Goal: Task Accomplishment & Management: Manage account settings

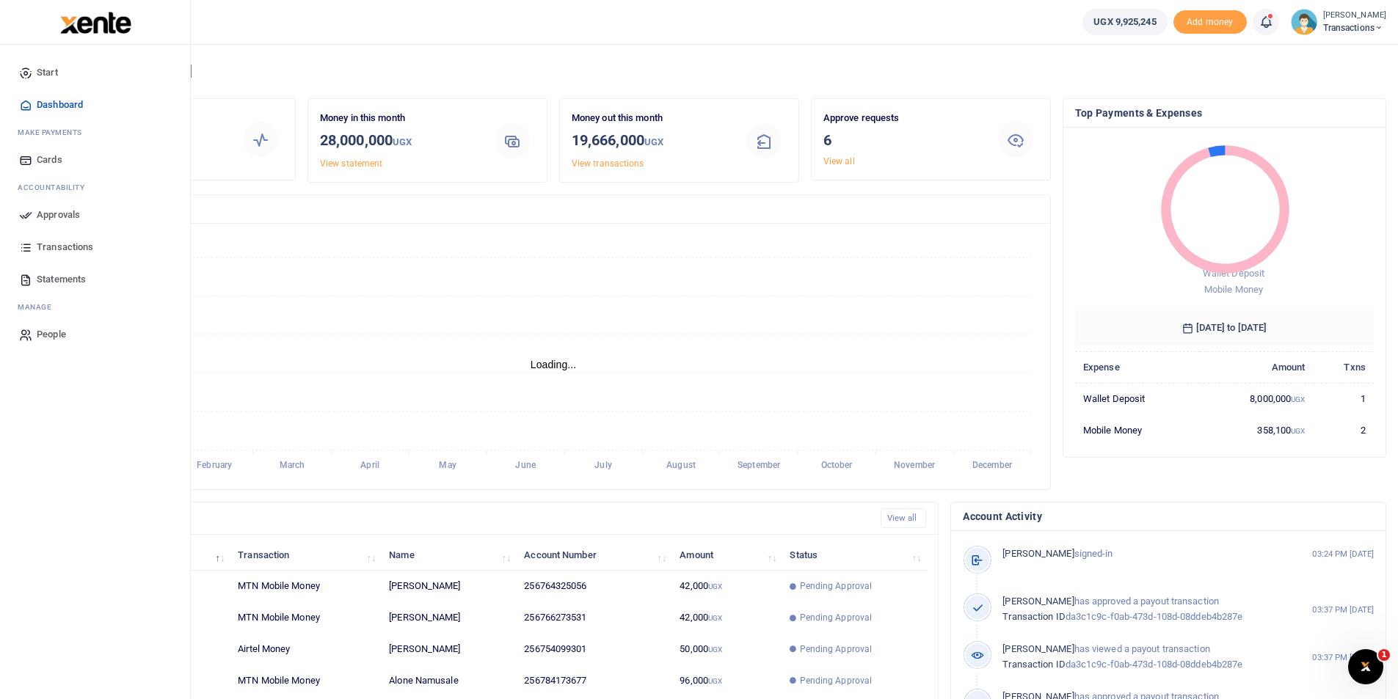
scroll to position [12, 12]
click at [31, 215] on icon at bounding box center [25, 214] width 13 height 13
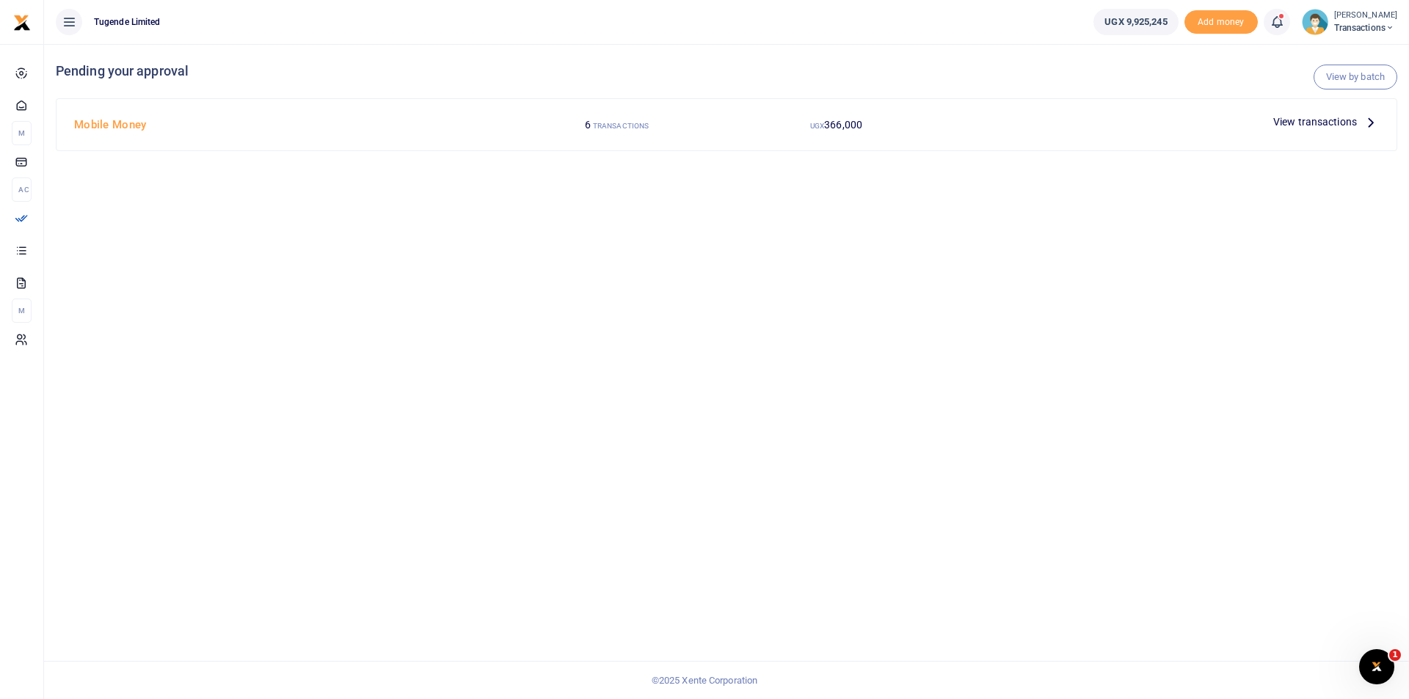
click at [1315, 123] on span "View transactions" at bounding box center [1315, 122] width 84 height 16
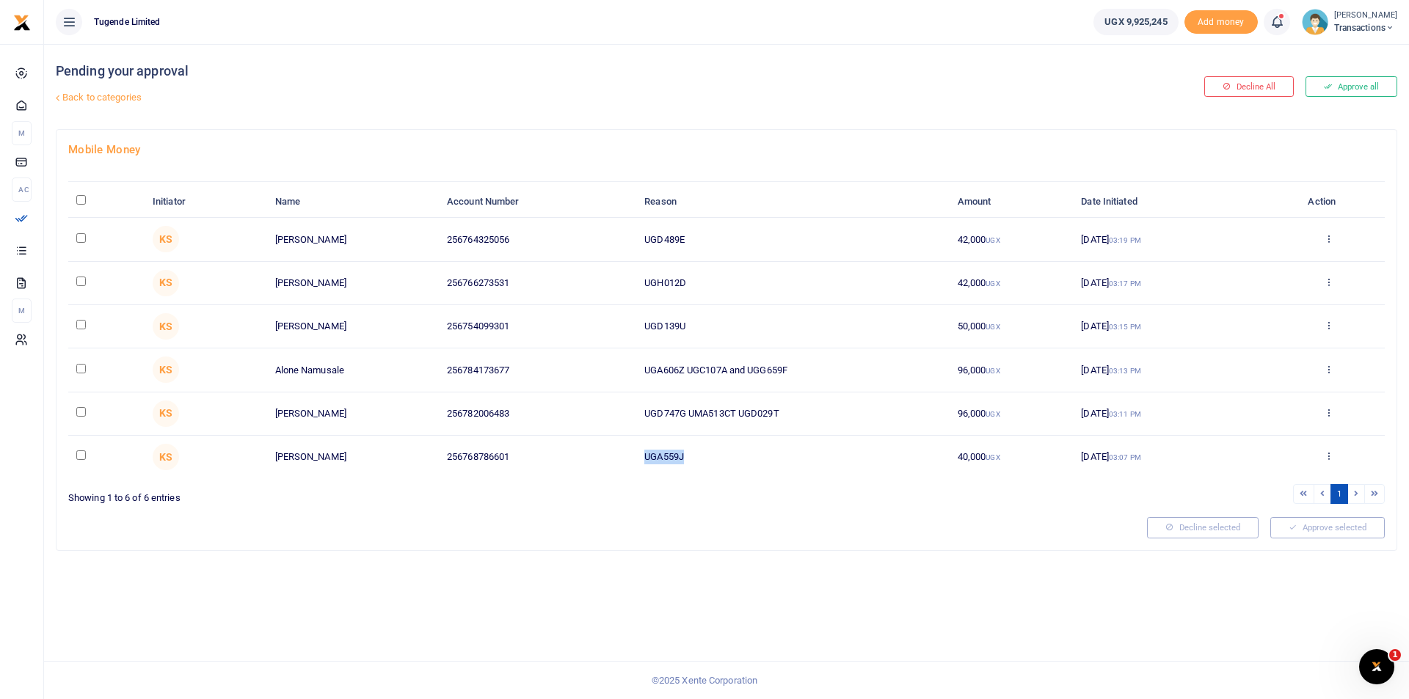
drag, startPoint x: 694, startPoint y: 449, endPoint x: 610, endPoint y: 451, distance: 83.7
click at [610, 451] on tr "KS Joseph Wamani 256768786601 UGA559J 40,000 UGX 09 Sep 2025 03:07 PM Approve D…" at bounding box center [726, 457] width 1317 height 43
copy tr "UGA559J"
drag, startPoint x: 795, startPoint y: 410, endPoint x: 628, endPoint y: 402, distance: 167.5
click at [628, 402] on tr "KS Charles Nalujedu 256782006483 UGD747G UMA513CT UGD029T 96,000 UGX 09 Sep 202…" at bounding box center [726, 414] width 1317 height 43
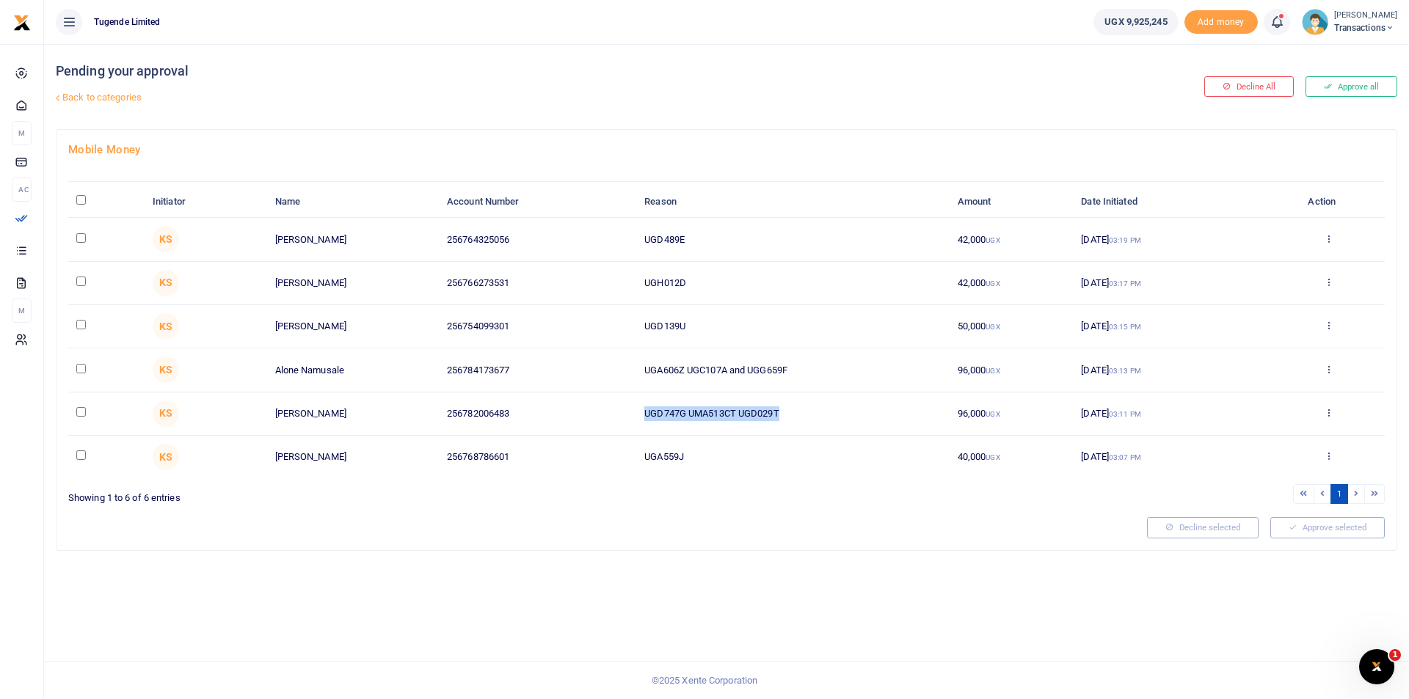
copy tr "UGD747G UMA513CT UGD029T"
drag, startPoint x: 793, startPoint y: 374, endPoint x: 636, endPoint y: 375, distance: 157.8
click at [636, 375] on td "UGA606Z UGC107A and UGG659F" at bounding box center [792, 370] width 313 height 43
copy td "UGA606Z UGC107A and UGG659F"
drag, startPoint x: 725, startPoint y: 324, endPoint x: 618, endPoint y: 319, distance: 107.3
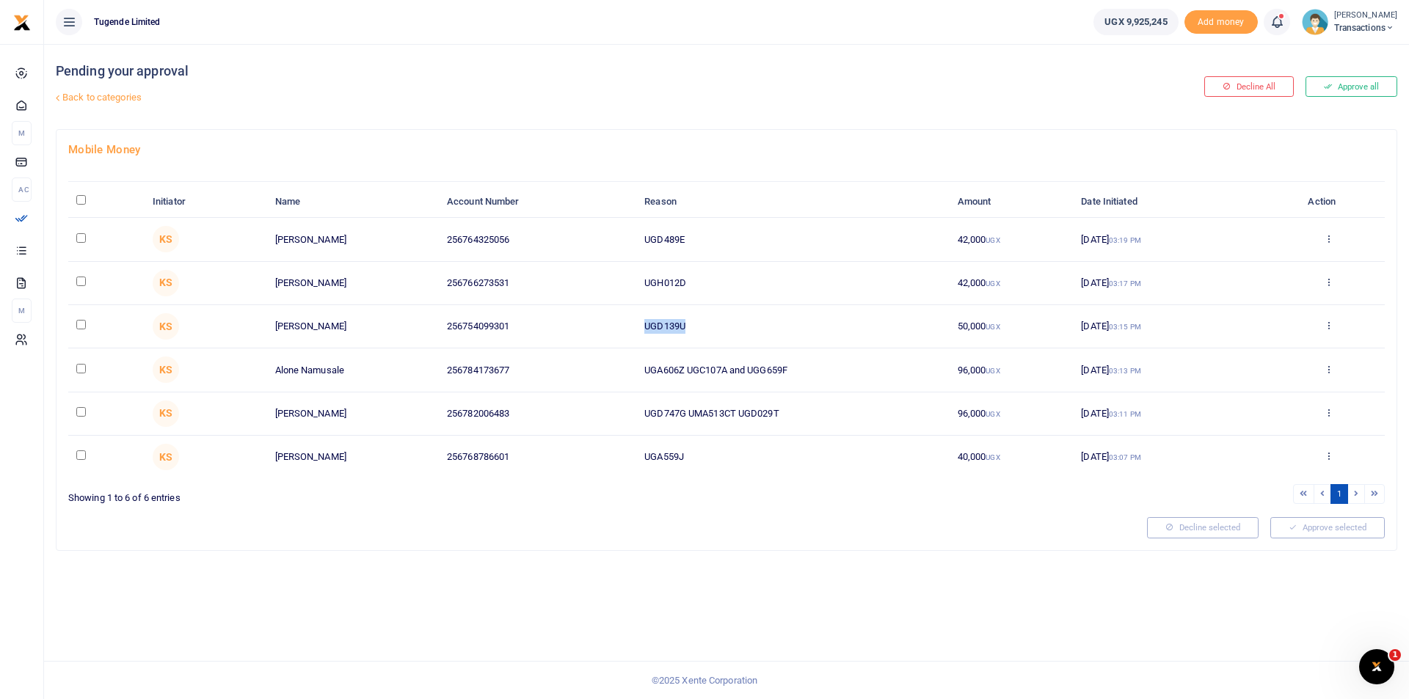
click at [618, 319] on tr "KS Lasuli Musalwa 256754099301 UGD139U 50,000 UGX 09 Sep 2025 03:15 PM Approve …" at bounding box center [726, 326] width 1317 height 43
copy tr "UGD139U"
click at [681, 580] on div "Pending your approval Back to categories Decline All Approve all Mobile Money I…" at bounding box center [726, 371] width 1365 height 655
drag, startPoint x: 702, startPoint y: 328, endPoint x: 622, endPoint y: 327, distance: 80.7
click at [622, 327] on tr "KS Lasuli Musalwa 256754099301 UGD139U 50,000 UGX 09 Sep 2025 03:15 PM Approve …" at bounding box center [726, 326] width 1317 height 43
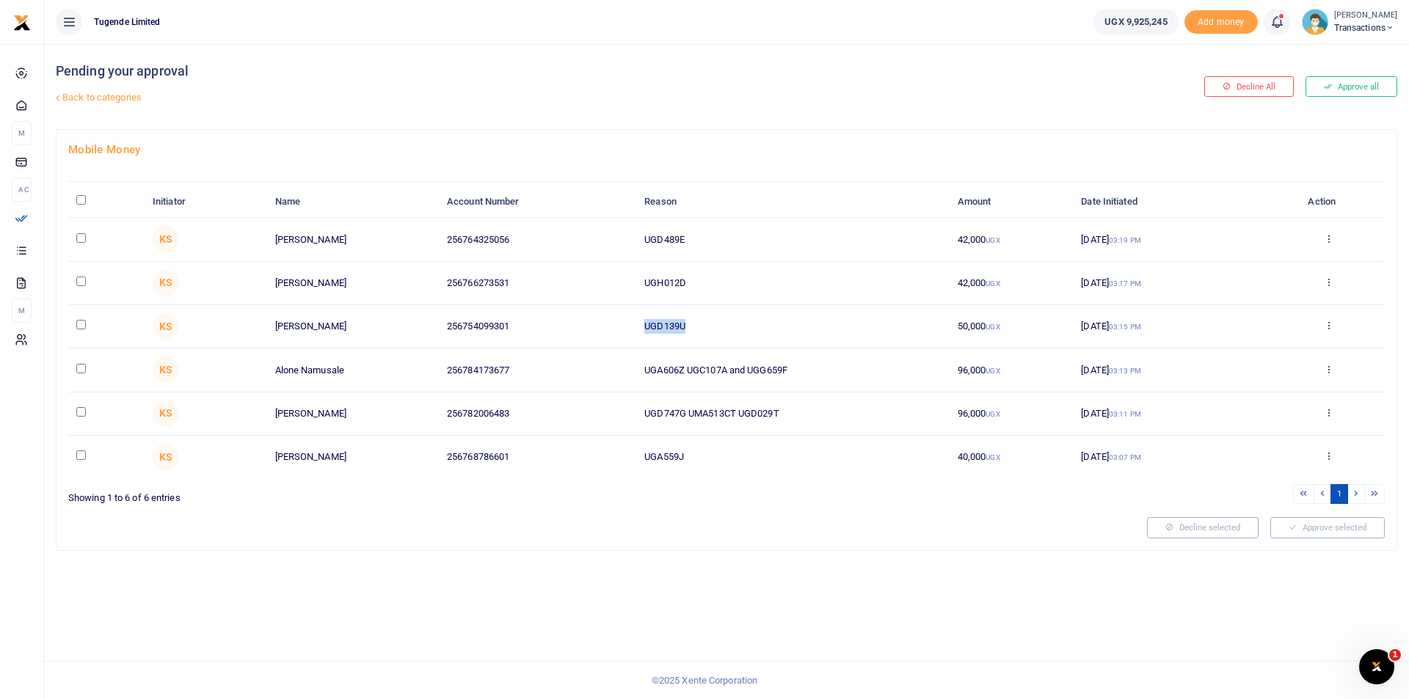
copy tr "UGD139U"
drag, startPoint x: 688, startPoint y: 287, endPoint x: 619, endPoint y: 272, distance: 71.3
click at [619, 272] on tr "KS Derrick Mukiibi 256766273531 UGH012D 42,000 UGX 09 Sep 2025 03:17 PM Approve…" at bounding box center [726, 283] width 1317 height 43
copy tr "UGH012D"
click at [657, 594] on div "Pending your approval Back to categories Decline All Approve all Mobile Money I…" at bounding box center [726, 371] width 1365 height 655
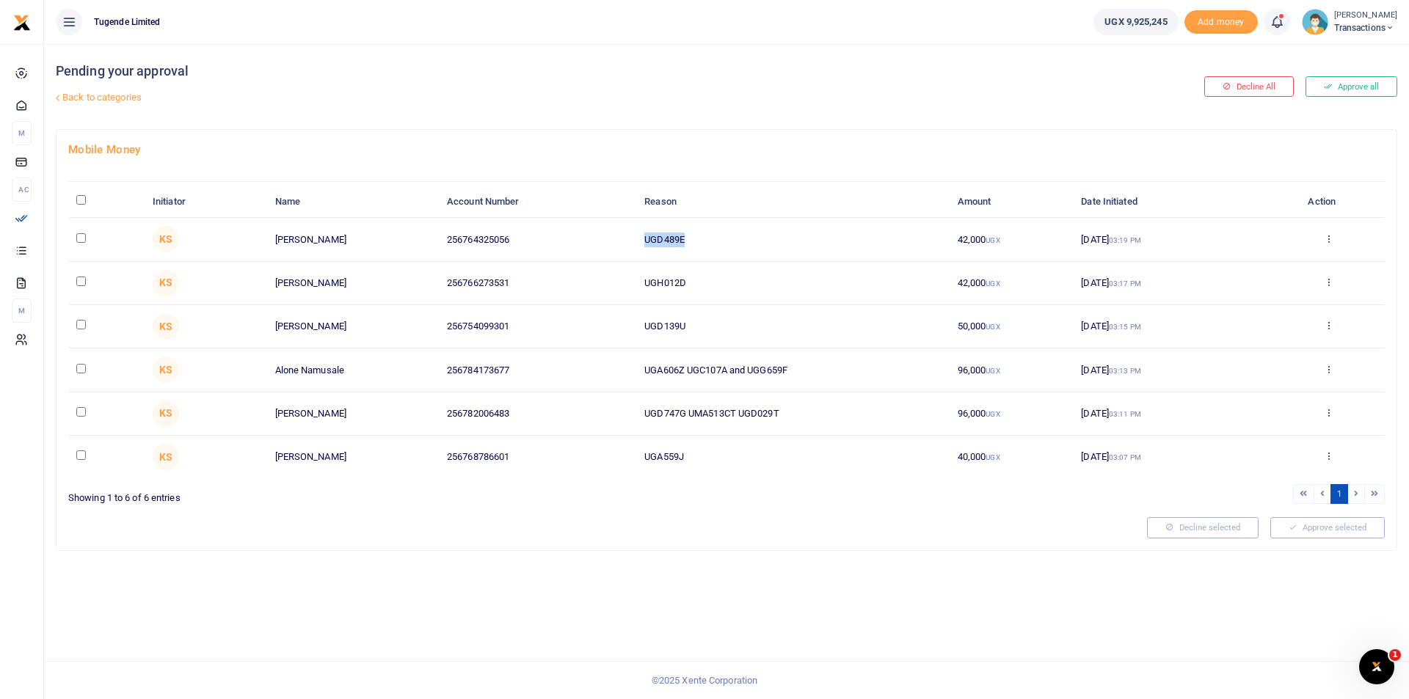
drag, startPoint x: 691, startPoint y: 236, endPoint x: 606, endPoint y: 236, distance: 84.4
click at [606, 236] on tr "KS Joyce Namukisa 256764325056 UGD489E 42,000 UGX 09 Sep 2025 03:19 PM Approve …" at bounding box center [726, 239] width 1317 height 43
copy tr "UGD489E"
click at [443, 608] on div "Pending your approval Back to categories Decline All Approve all Mobile Money I…" at bounding box center [726, 371] width 1365 height 655
click at [81, 203] on input "\a \a : activate to sort column descending" at bounding box center [81, 200] width 10 height 10
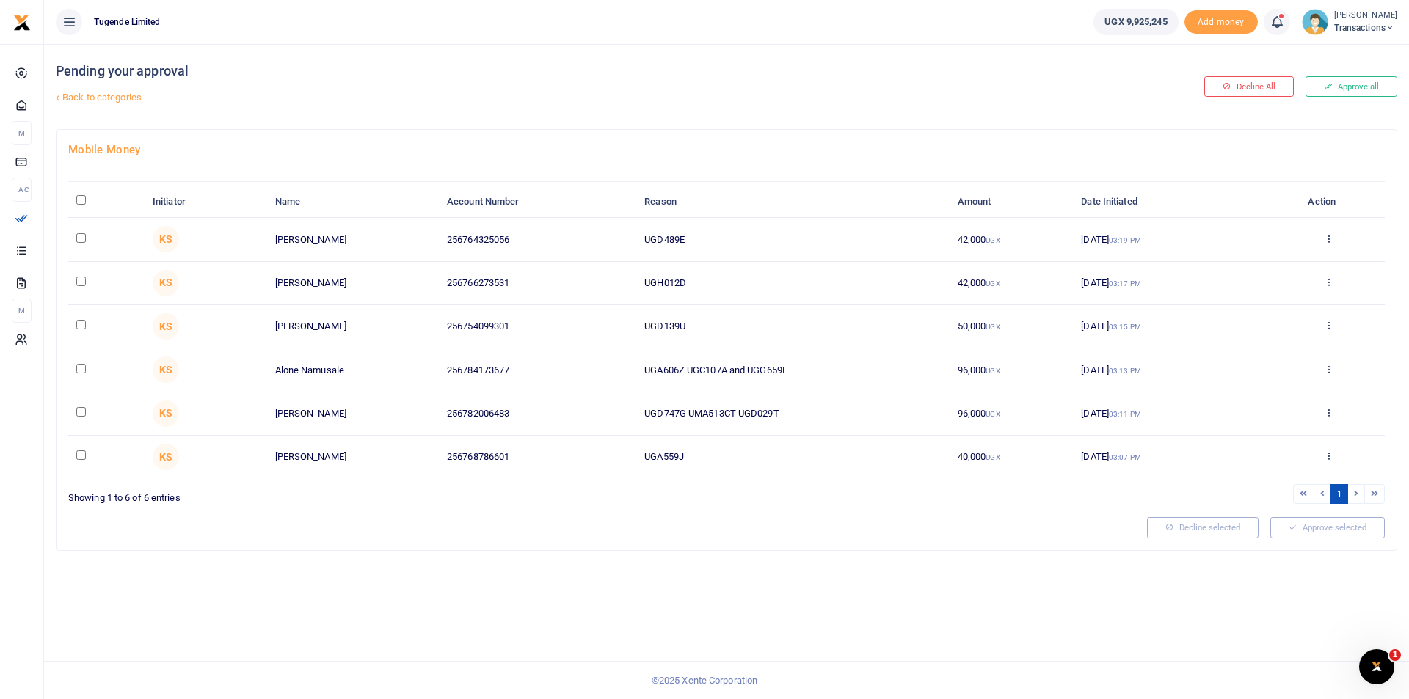
checkbox input "true"
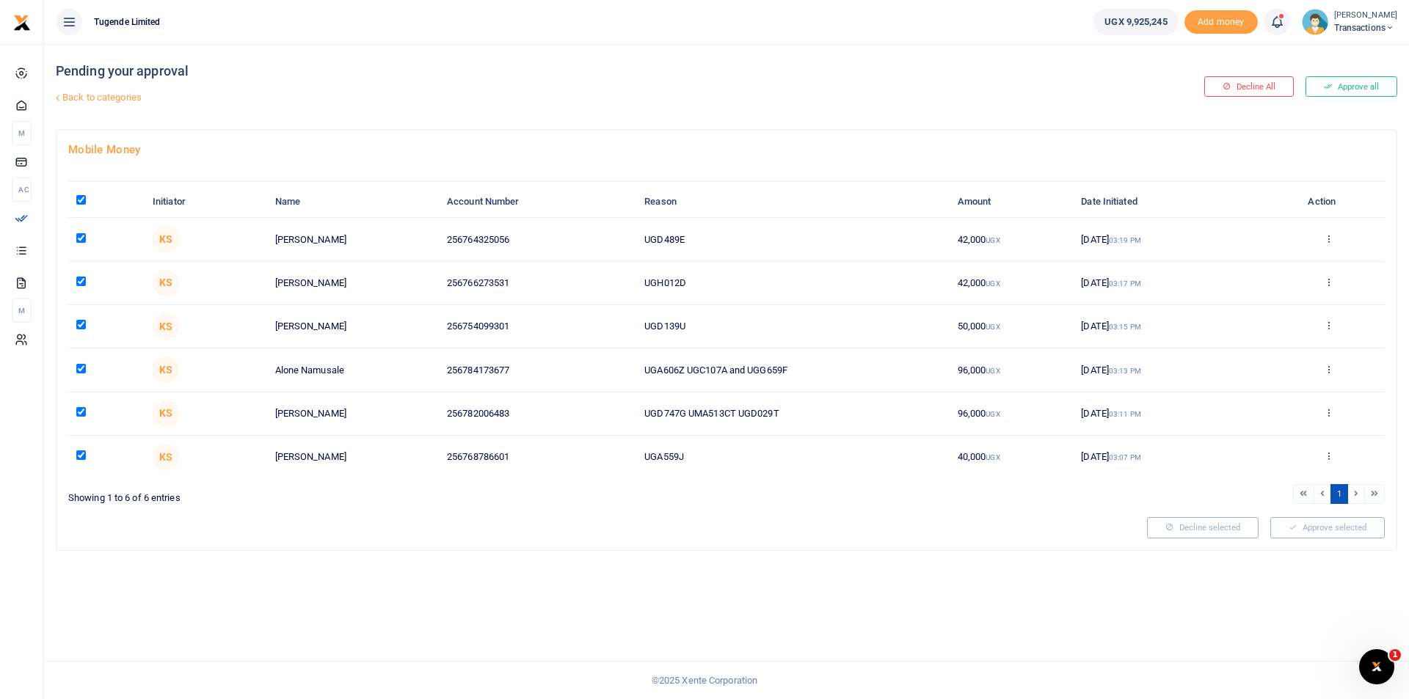
checkbox input "true"
click at [1334, 532] on button "Approve selected (6)" at bounding box center [1322, 527] width 125 height 21
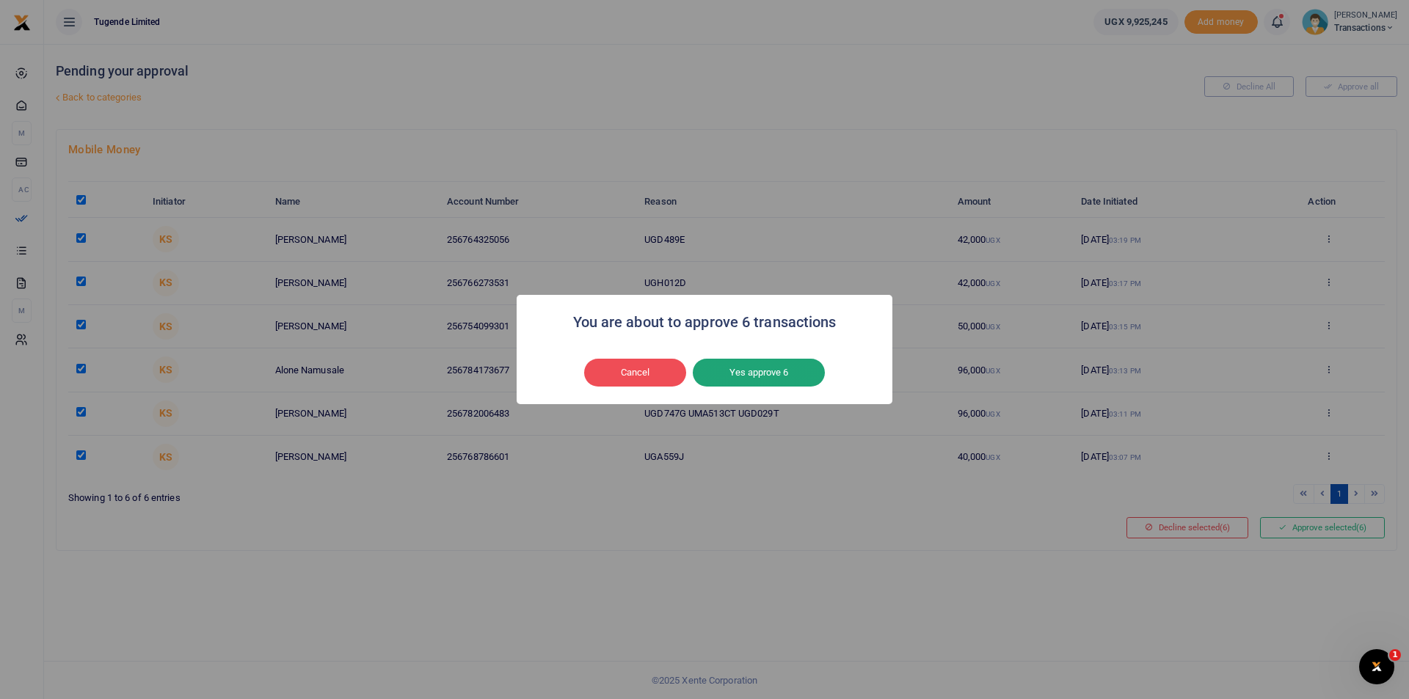
click at [758, 377] on button "Yes approve 6" at bounding box center [759, 373] width 132 height 28
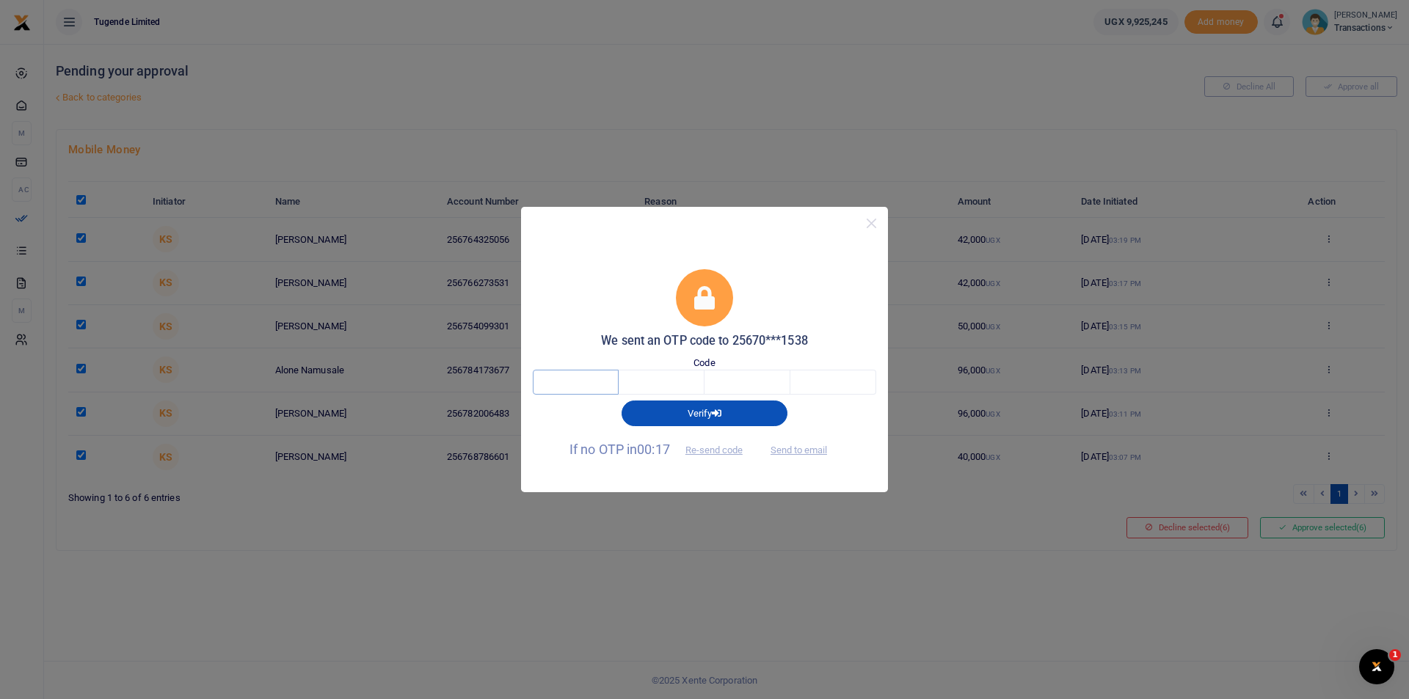
click at [597, 383] on input "text" at bounding box center [576, 382] width 86 height 25
type input "7"
type input "0"
type input "9"
type input "8"
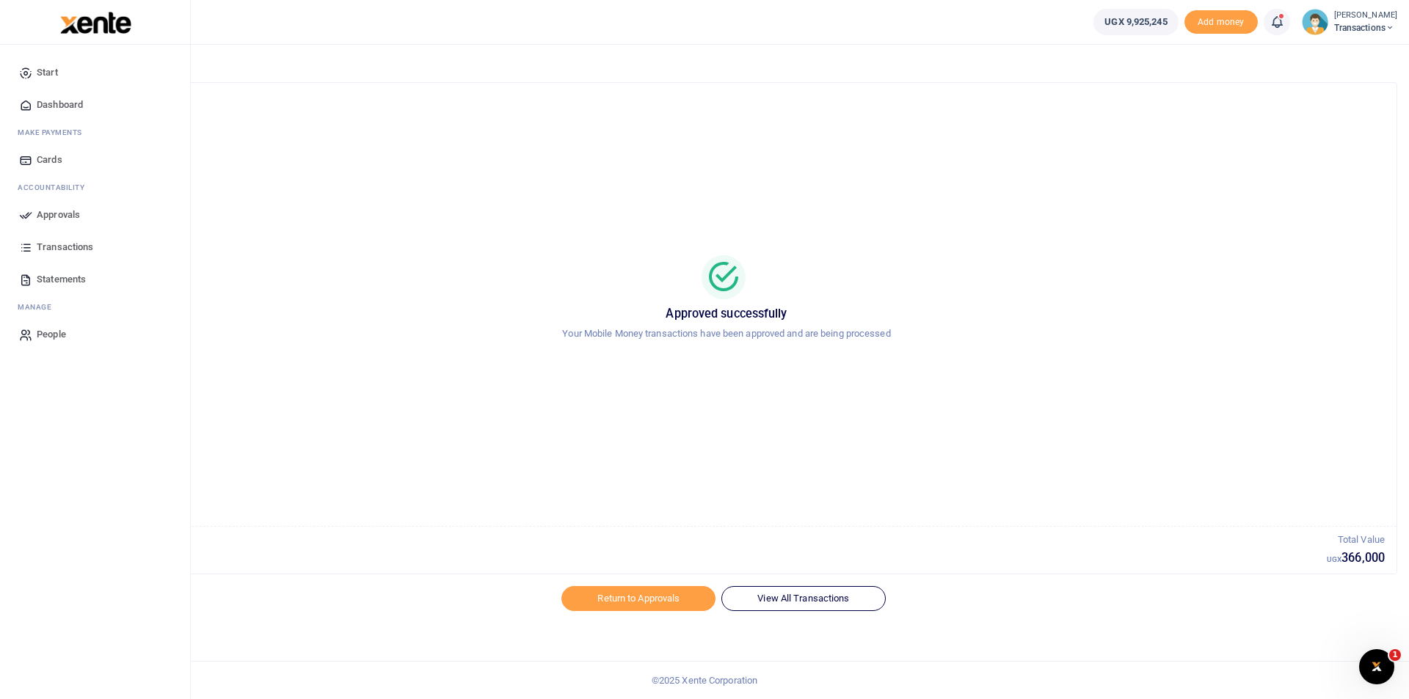
click at [26, 211] on icon at bounding box center [25, 214] width 13 height 13
click at [1350, 25] on span "Transactions" at bounding box center [1365, 27] width 63 height 13
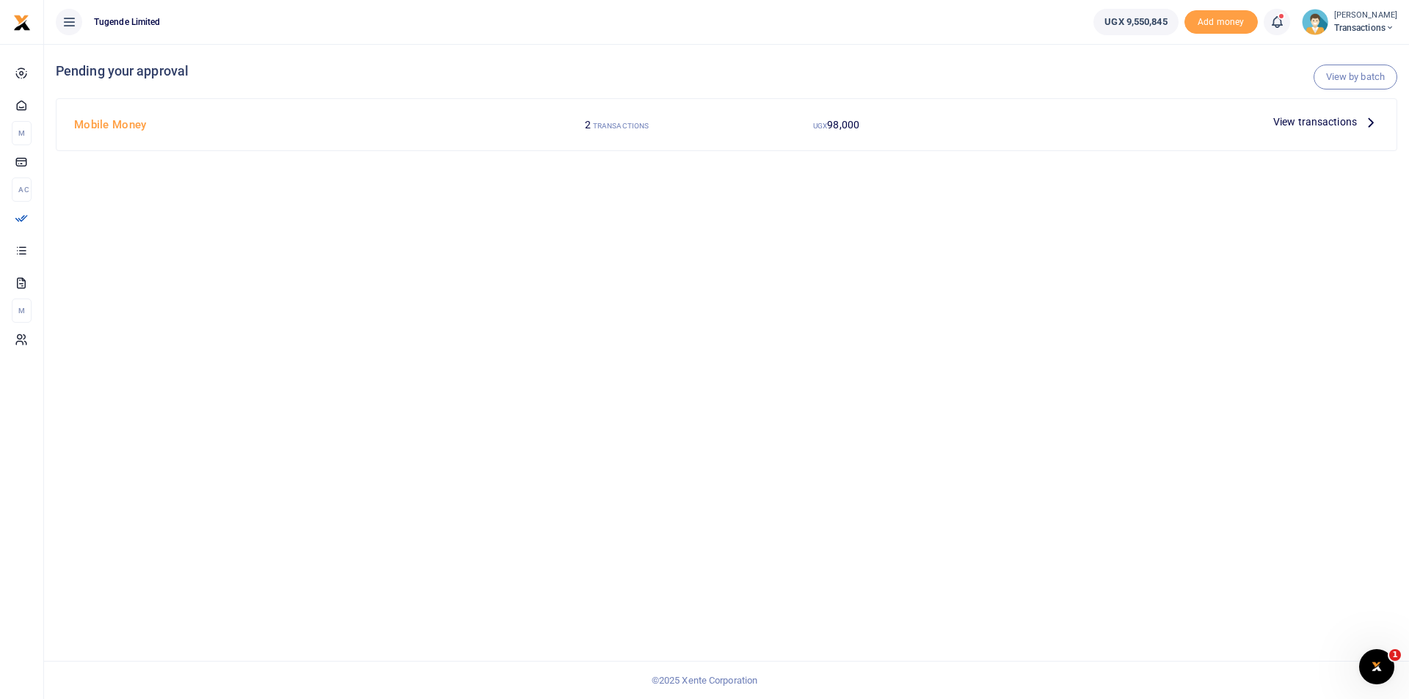
click at [1320, 122] on span "View transactions" at bounding box center [1315, 122] width 84 height 16
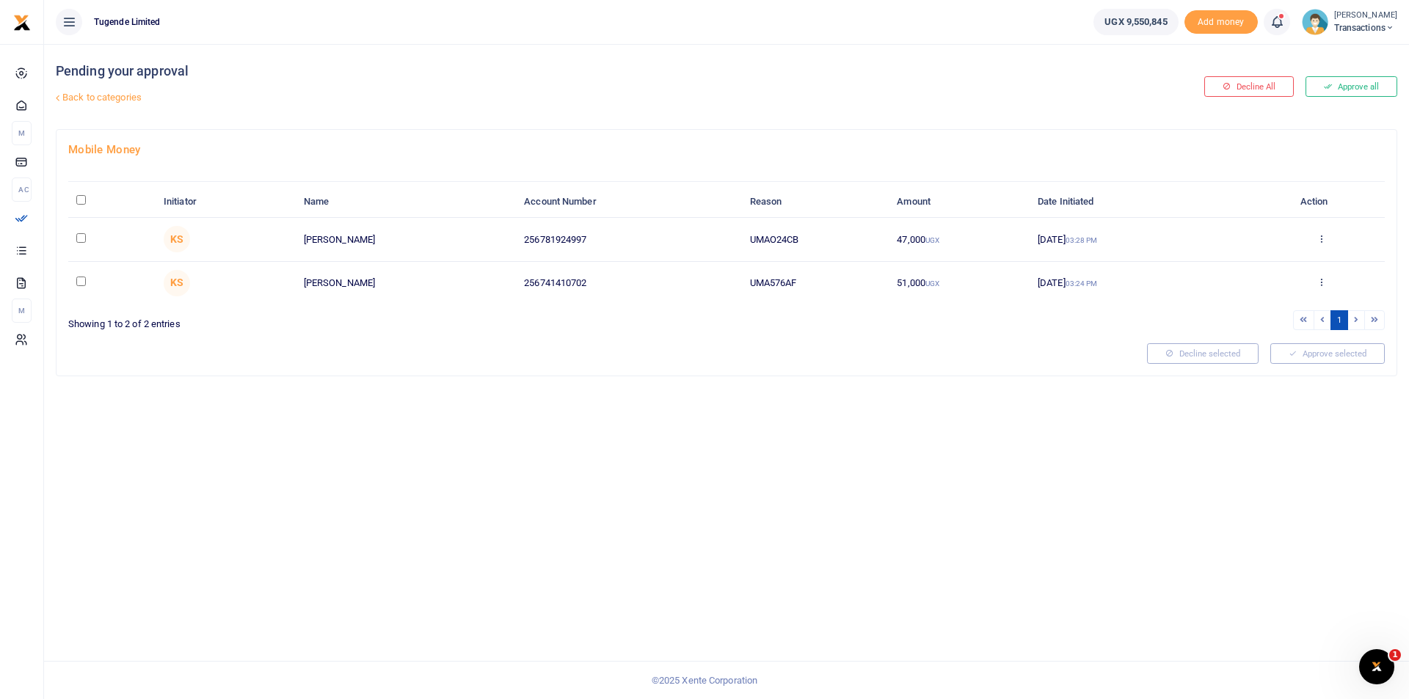
click at [1363, 28] on span "Transactions" at bounding box center [1365, 27] width 63 height 13
click at [1319, 51] on link "Switch accounts" at bounding box center [1339, 53] width 116 height 21
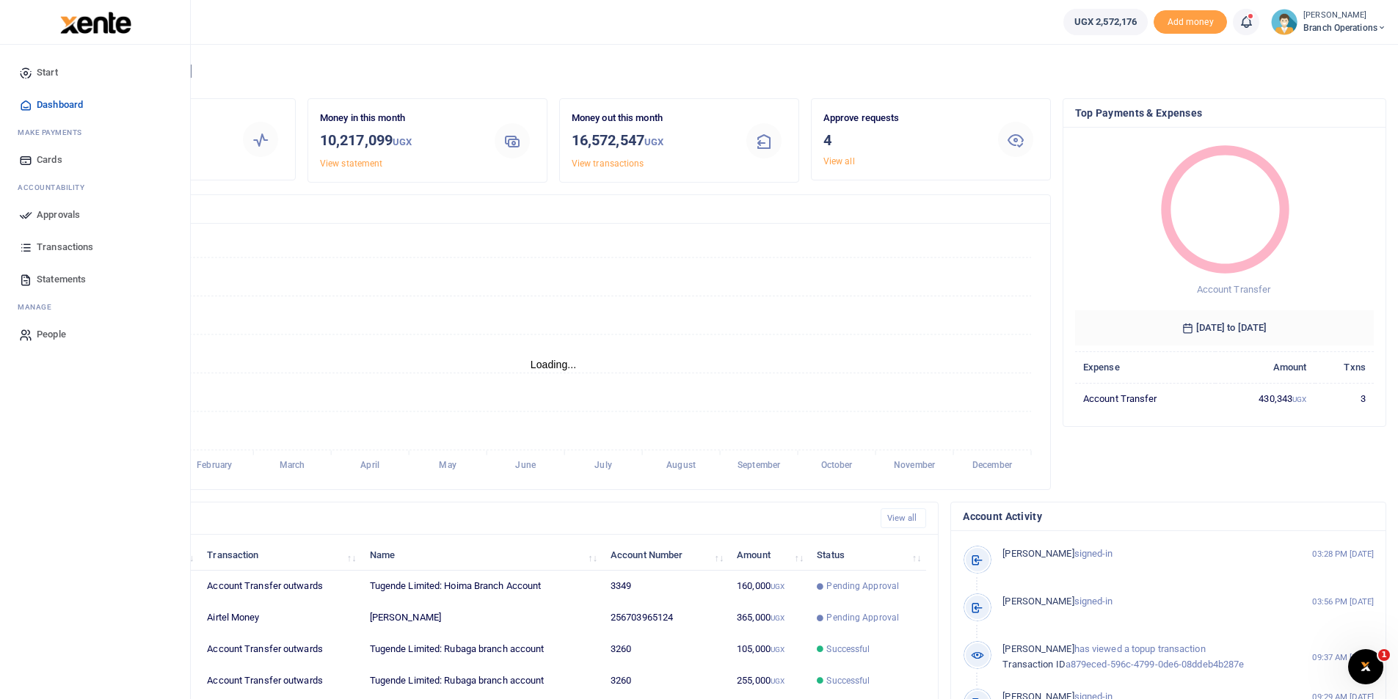
scroll to position [12, 12]
click at [21, 212] on icon at bounding box center [25, 214] width 13 height 13
click at [23, 216] on icon at bounding box center [25, 214] width 13 height 13
click at [40, 215] on span "Approvals" at bounding box center [58, 215] width 43 height 15
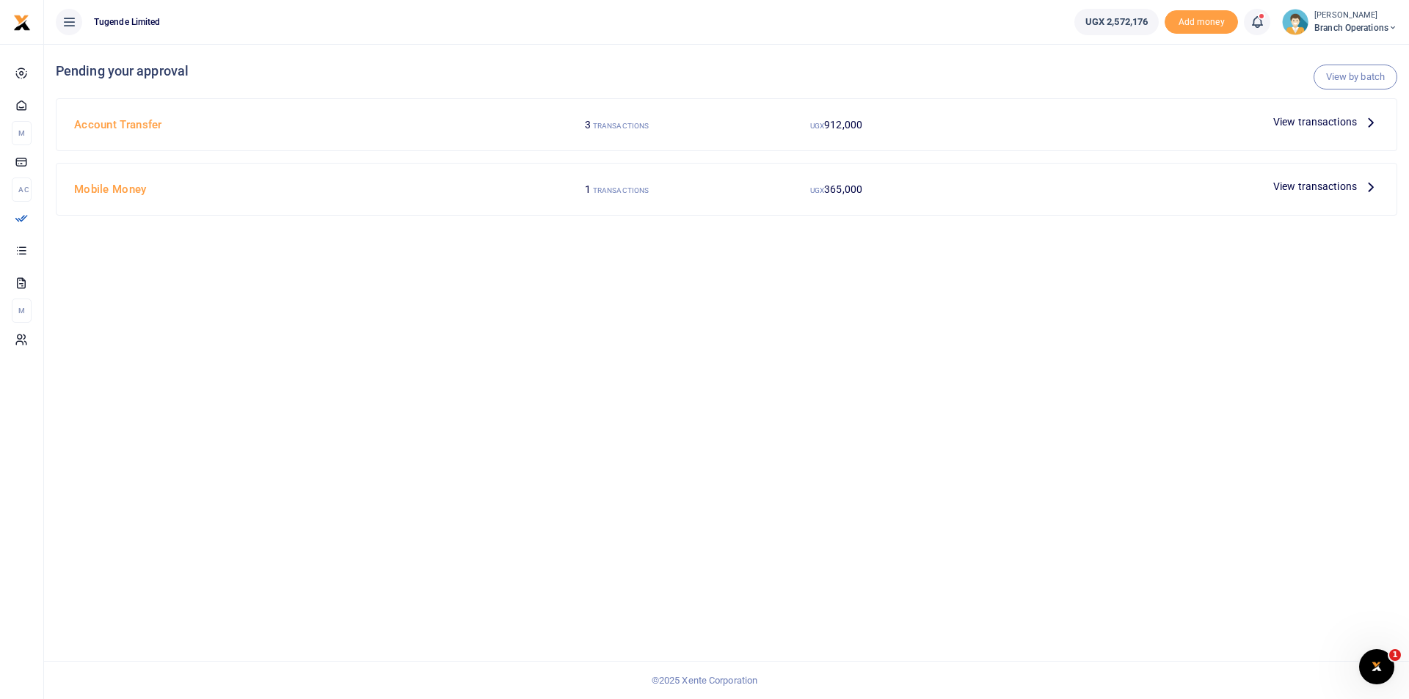
click at [1309, 189] on span "View transactions" at bounding box center [1315, 186] width 84 height 16
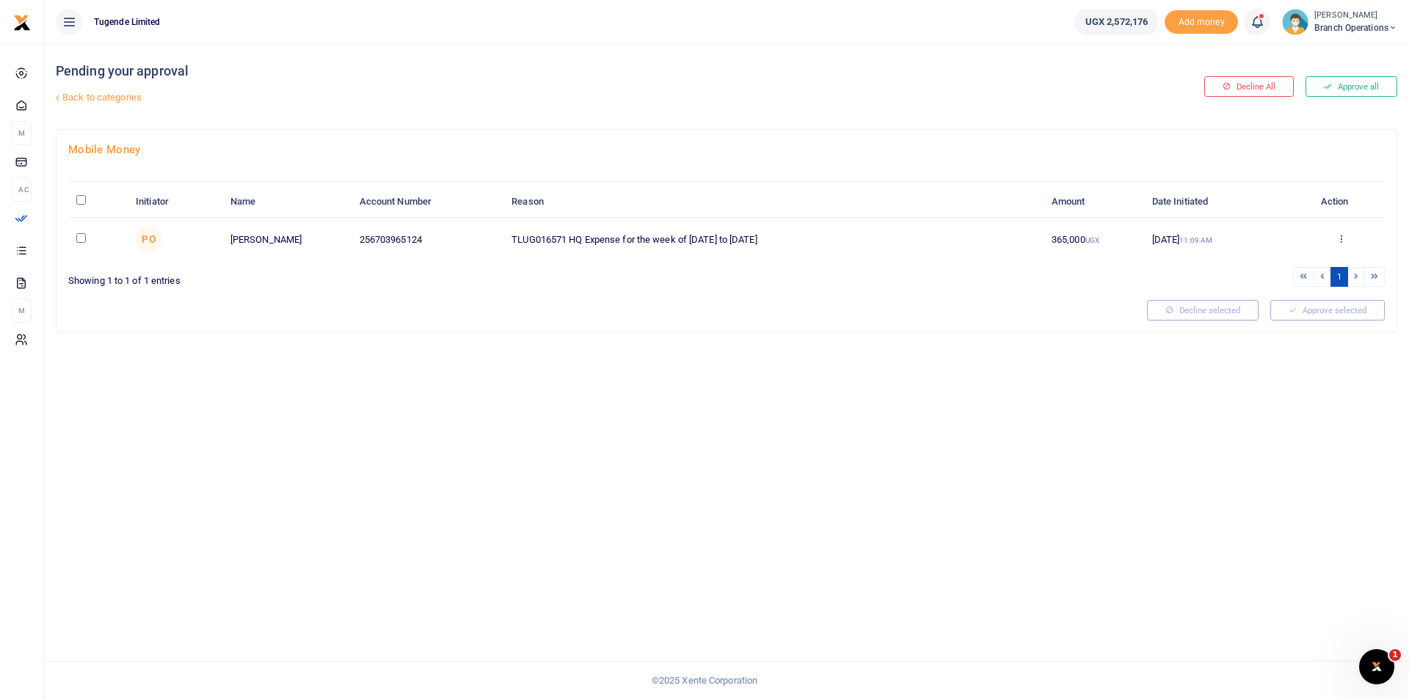
click at [79, 236] on input "checkbox" at bounding box center [81, 238] width 10 height 10
checkbox input "true"
click at [1331, 315] on button "Approve selected (1)" at bounding box center [1322, 310] width 125 height 21
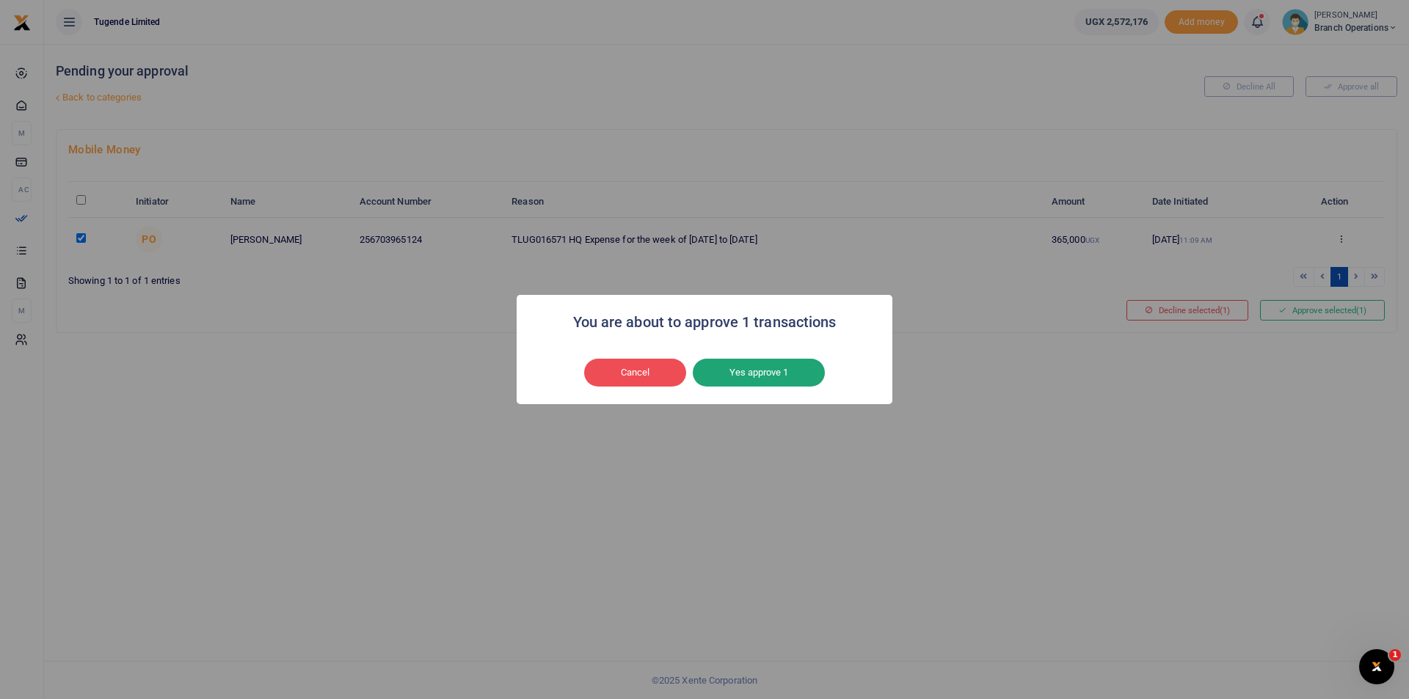
click at [753, 371] on button "Yes approve 1" at bounding box center [759, 373] width 132 height 28
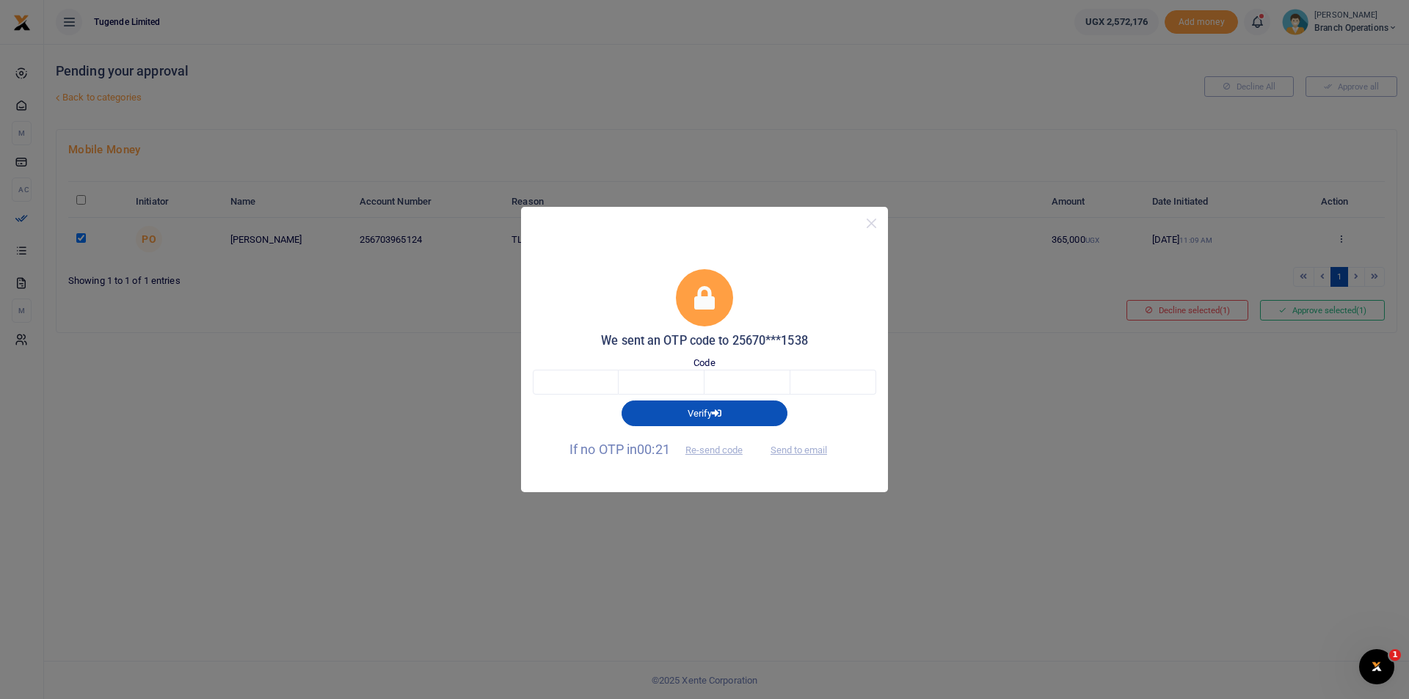
click at [575, 369] on div "Code" at bounding box center [704, 376] width 343 height 40
click at [574, 377] on input "text" at bounding box center [576, 382] width 86 height 25
type input "3"
type input "6"
type input "0"
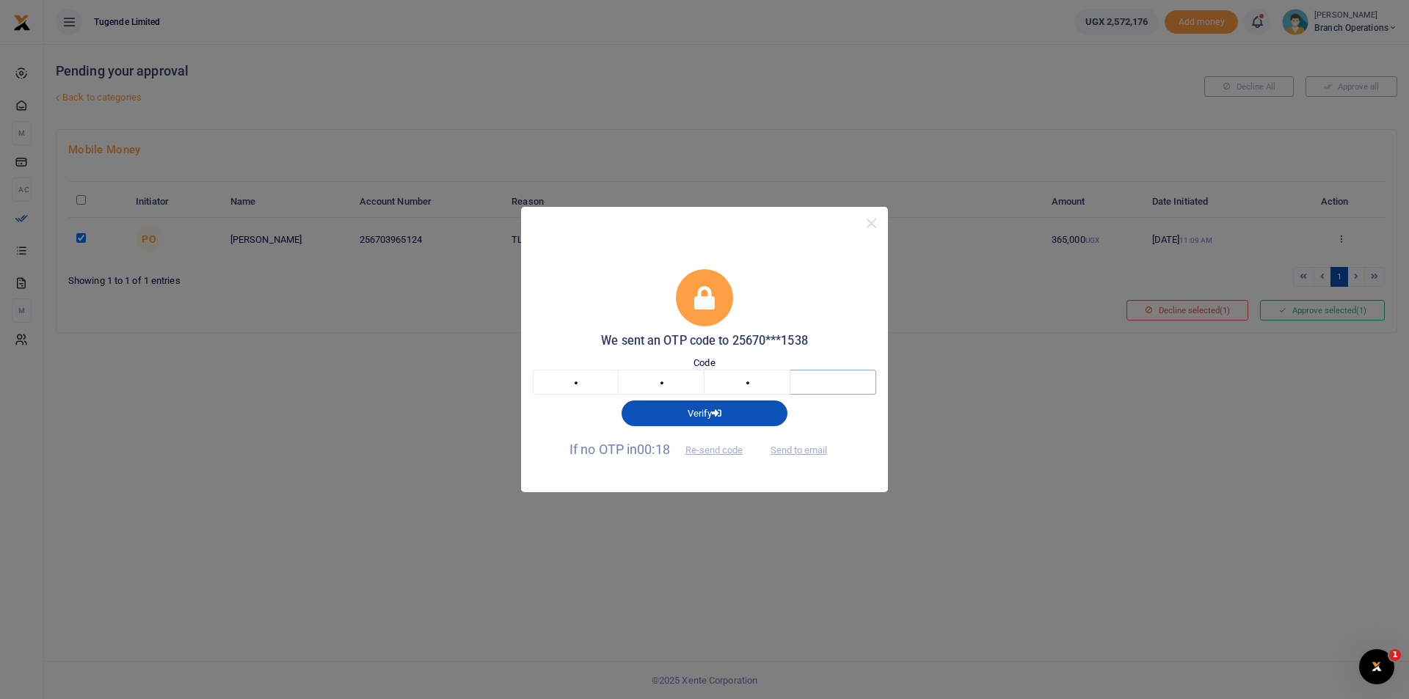
type input "6"
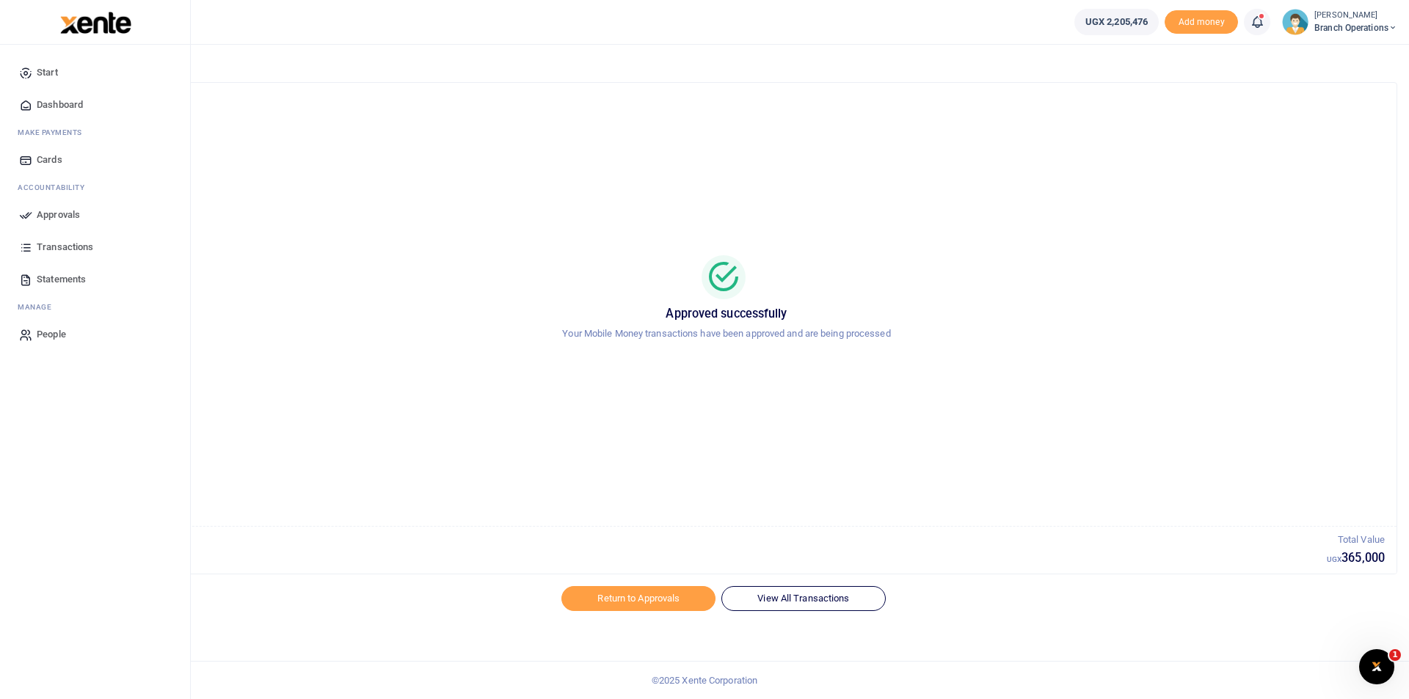
click at [18, 217] on link "Approvals" at bounding box center [95, 215] width 167 height 32
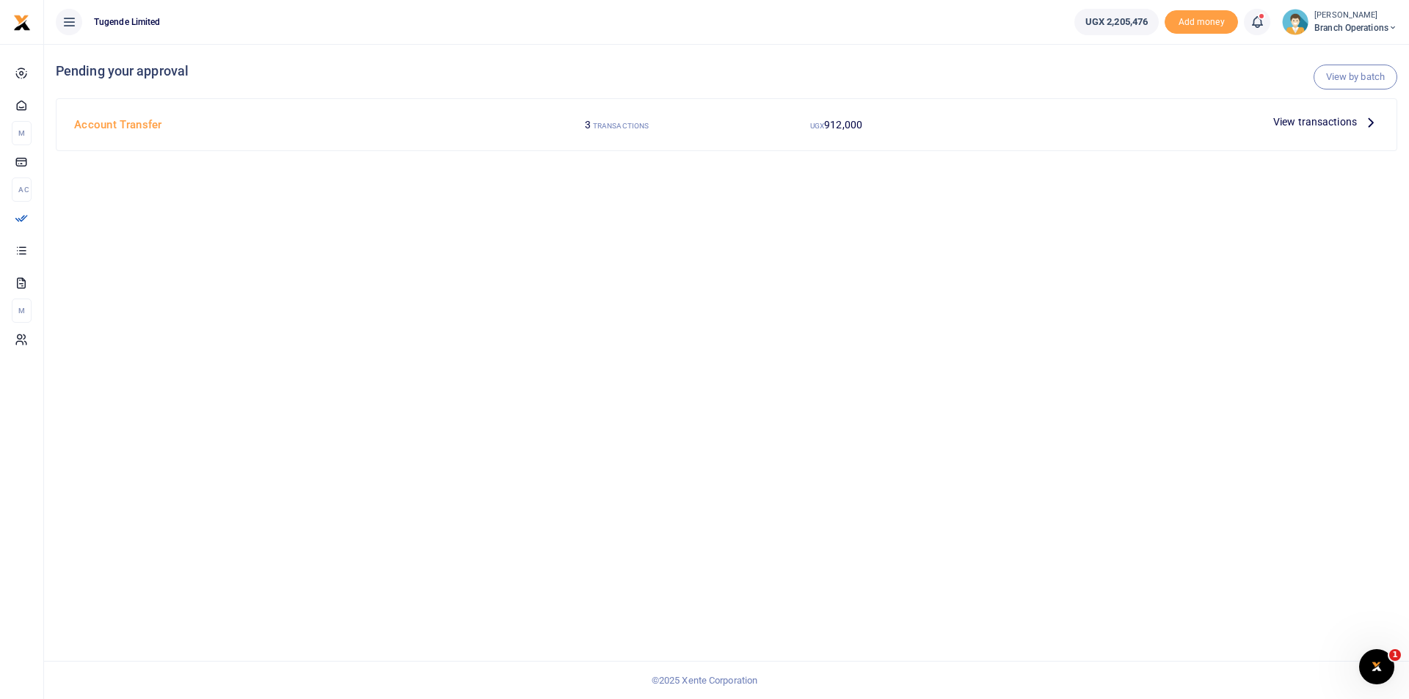
click at [1300, 123] on span "View transactions" at bounding box center [1315, 122] width 84 height 16
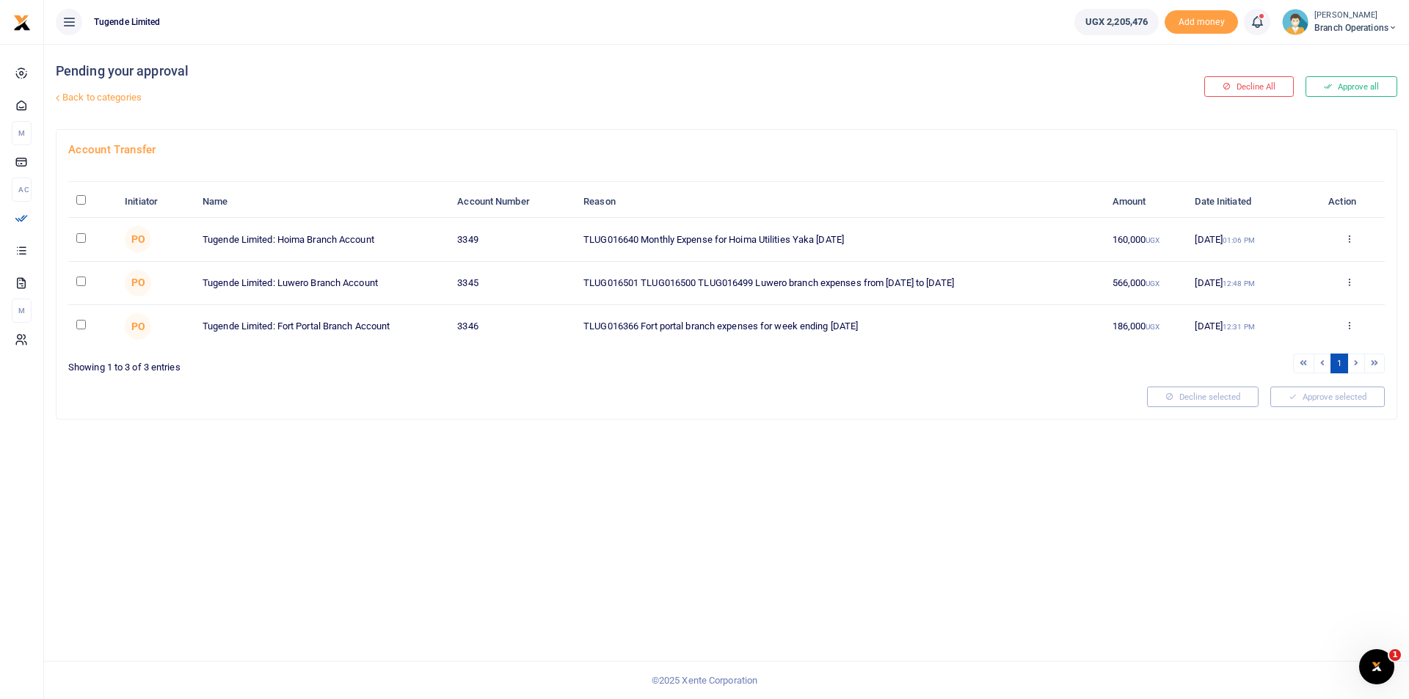
click at [92, 236] on td at bounding box center [92, 239] width 48 height 43
click at [73, 238] on td at bounding box center [92, 239] width 48 height 43
click at [80, 238] on input "checkbox" at bounding box center [81, 238] width 10 height 10
checkbox input "true"
click at [79, 283] on input "checkbox" at bounding box center [81, 282] width 10 height 10
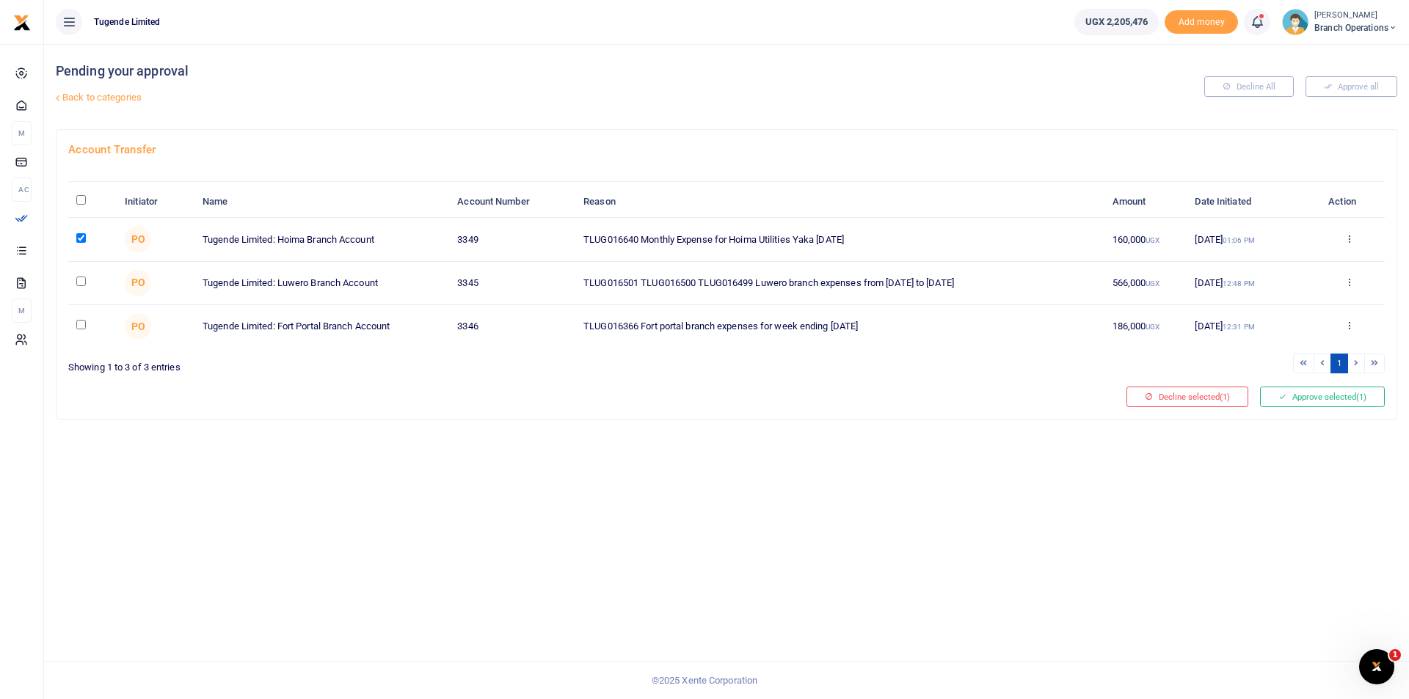
checkbox input "true"
click at [1331, 396] on button "Approve selected (2)" at bounding box center [1322, 397] width 125 height 21
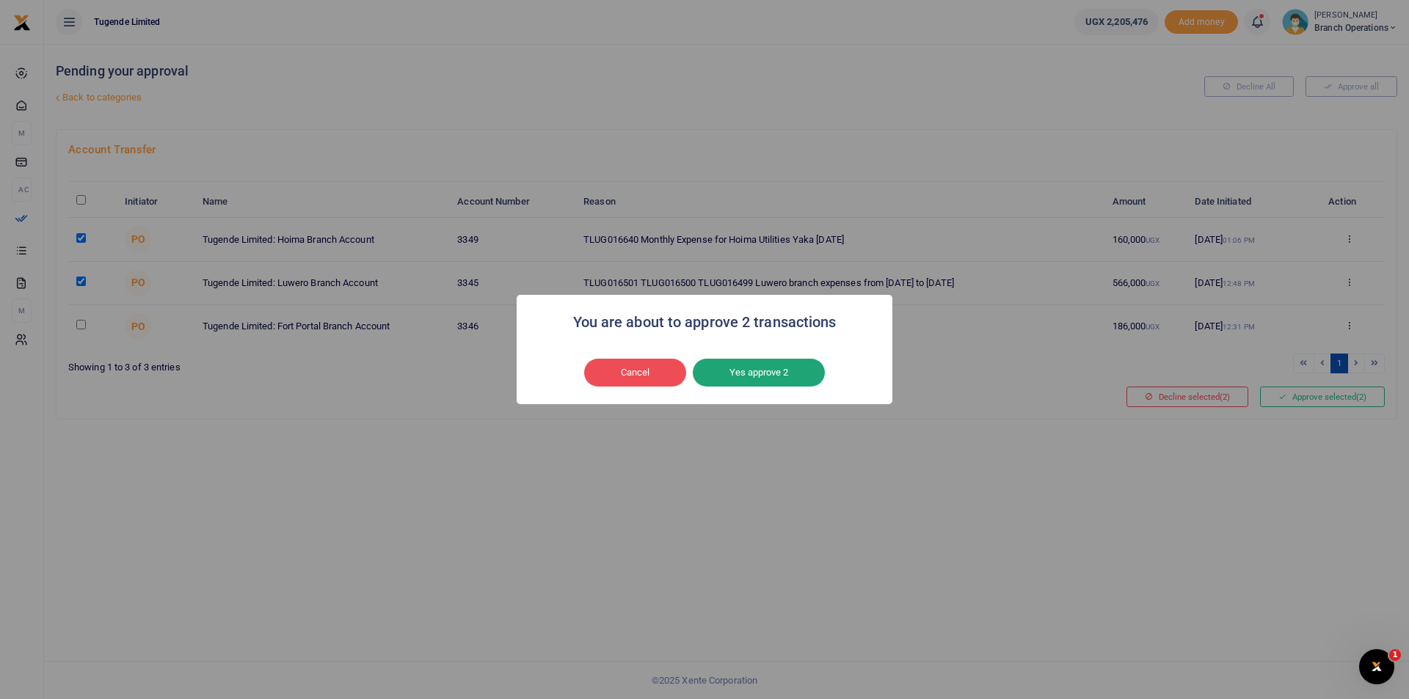
click at [760, 368] on button "Yes approve 2" at bounding box center [759, 373] width 132 height 28
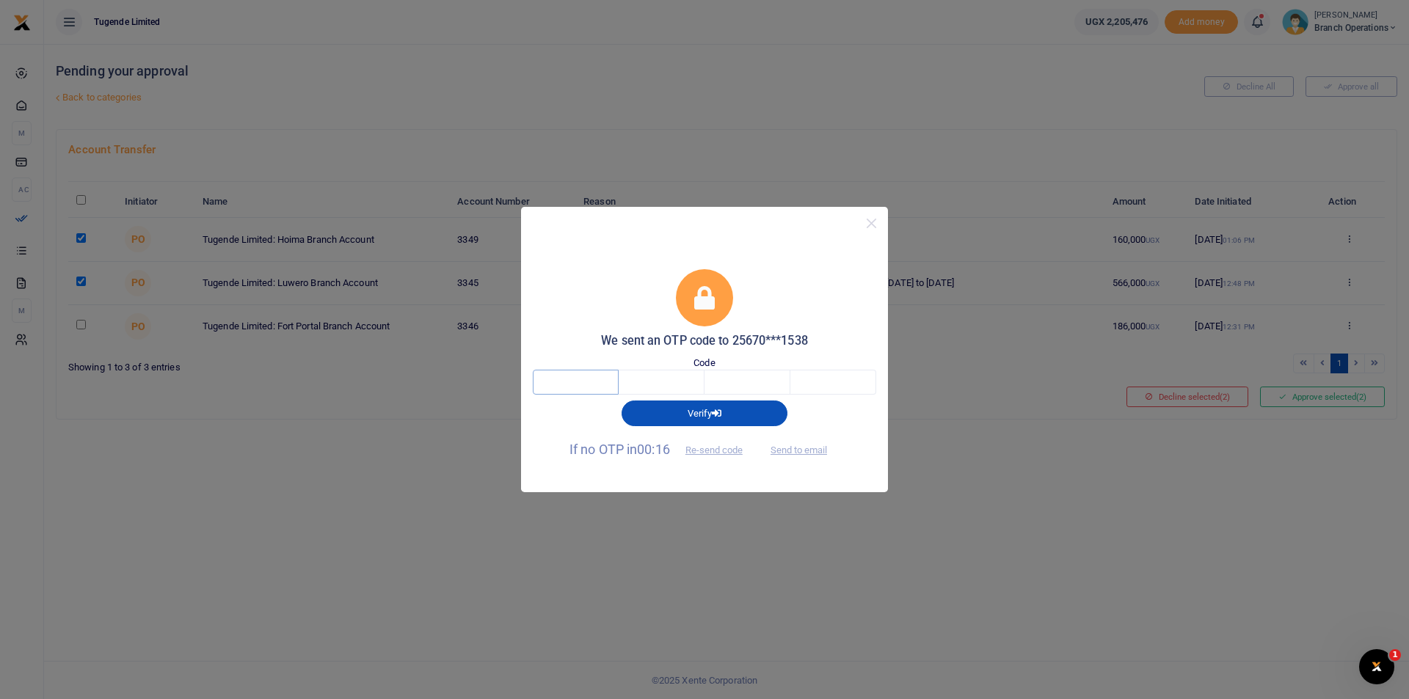
click at [617, 388] on input "text" at bounding box center [576, 382] width 86 height 25
type input "4"
type input "8"
type input "7"
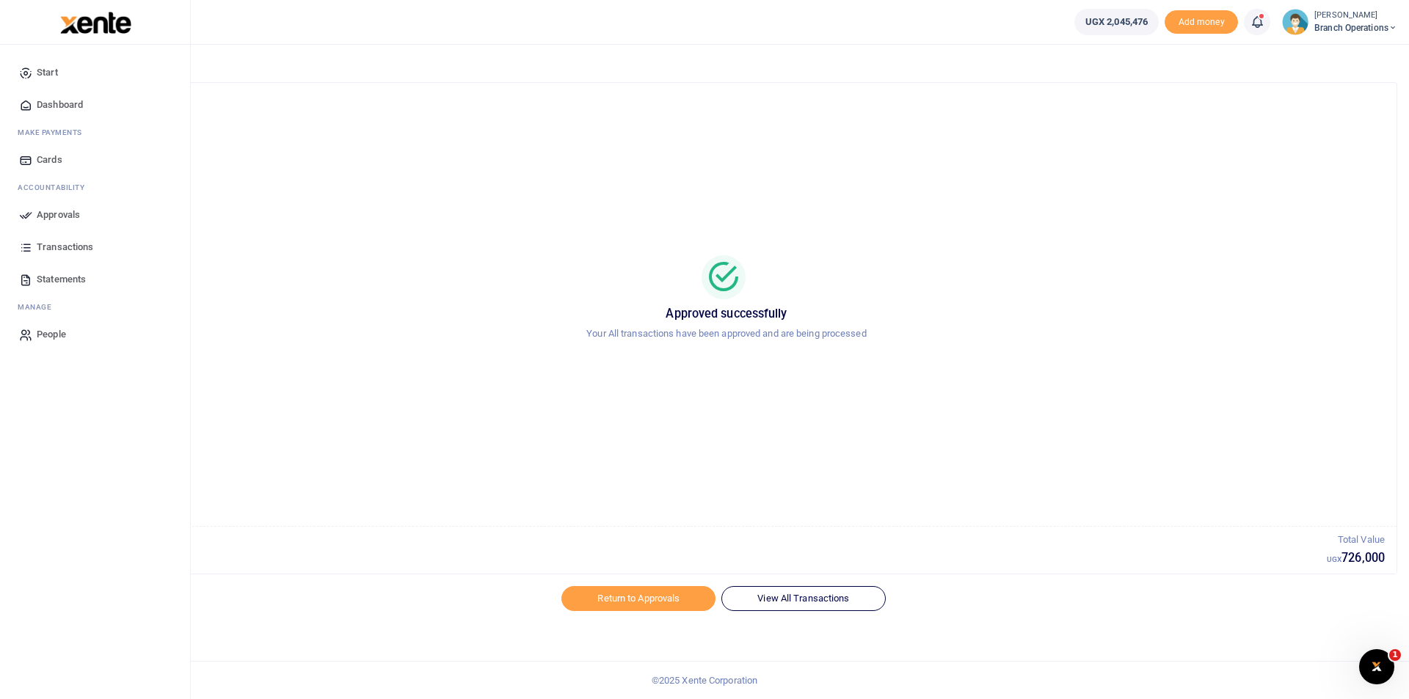
click at [24, 214] on icon at bounding box center [25, 214] width 13 height 13
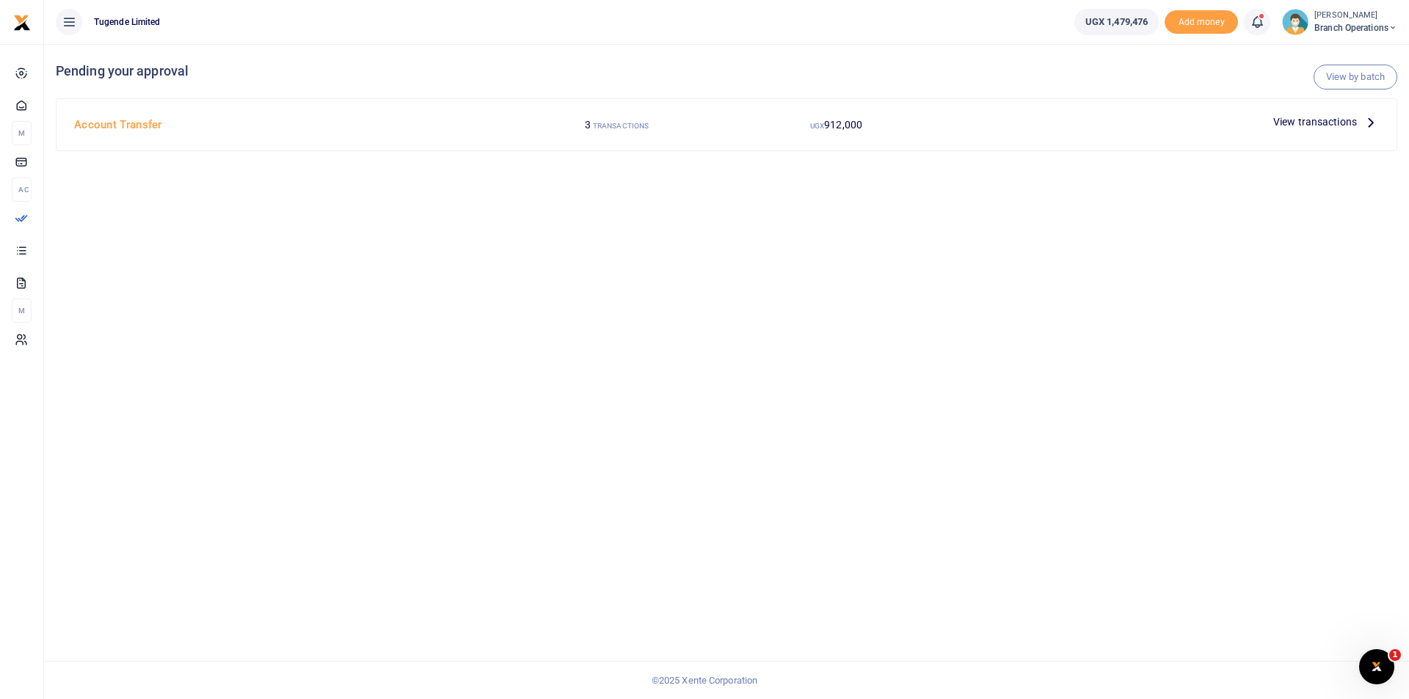
click at [1287, 130] on span "View transactions" at bounding box center [1315, 122] width 84 height 16
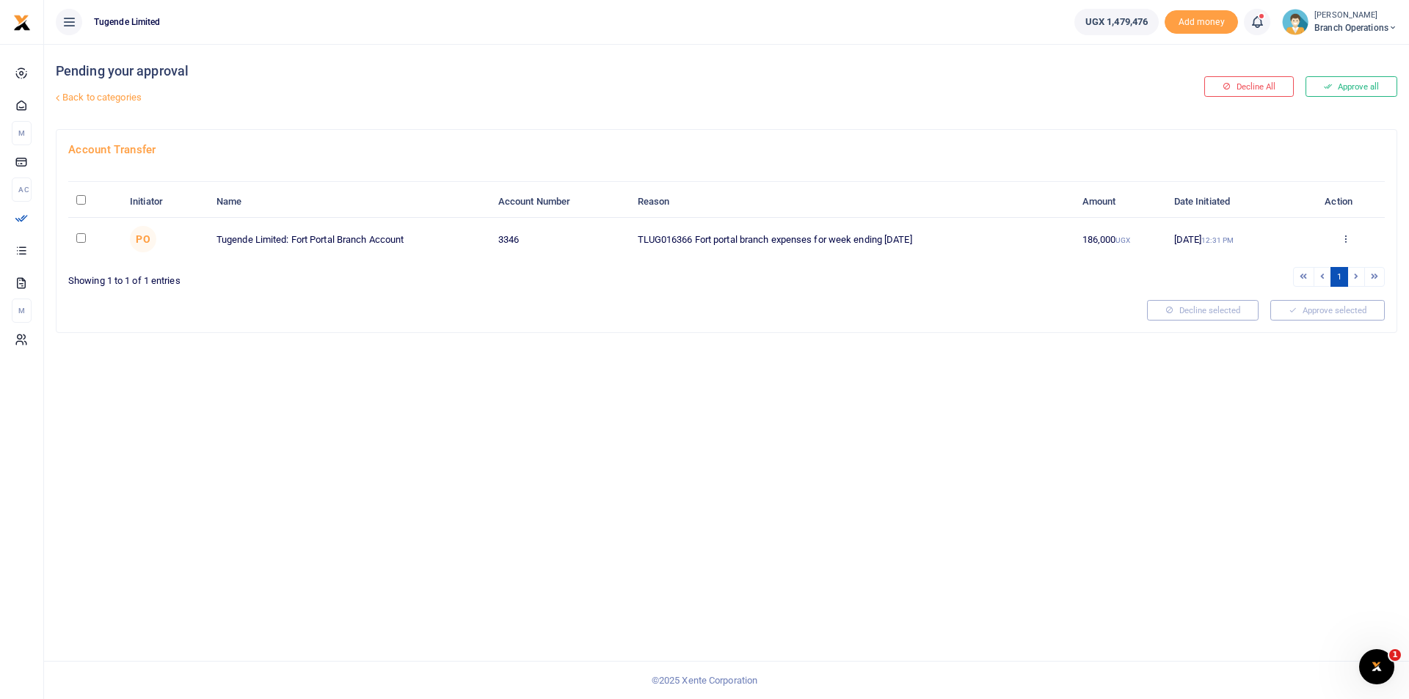
click at [1345, 27] on span "Branch Operations" at bounding box center [1356, 27] width 83 height 13
click at [1326, 50] on link "Switch accounts" at bounding box center [1341, 53] width 116 height 21
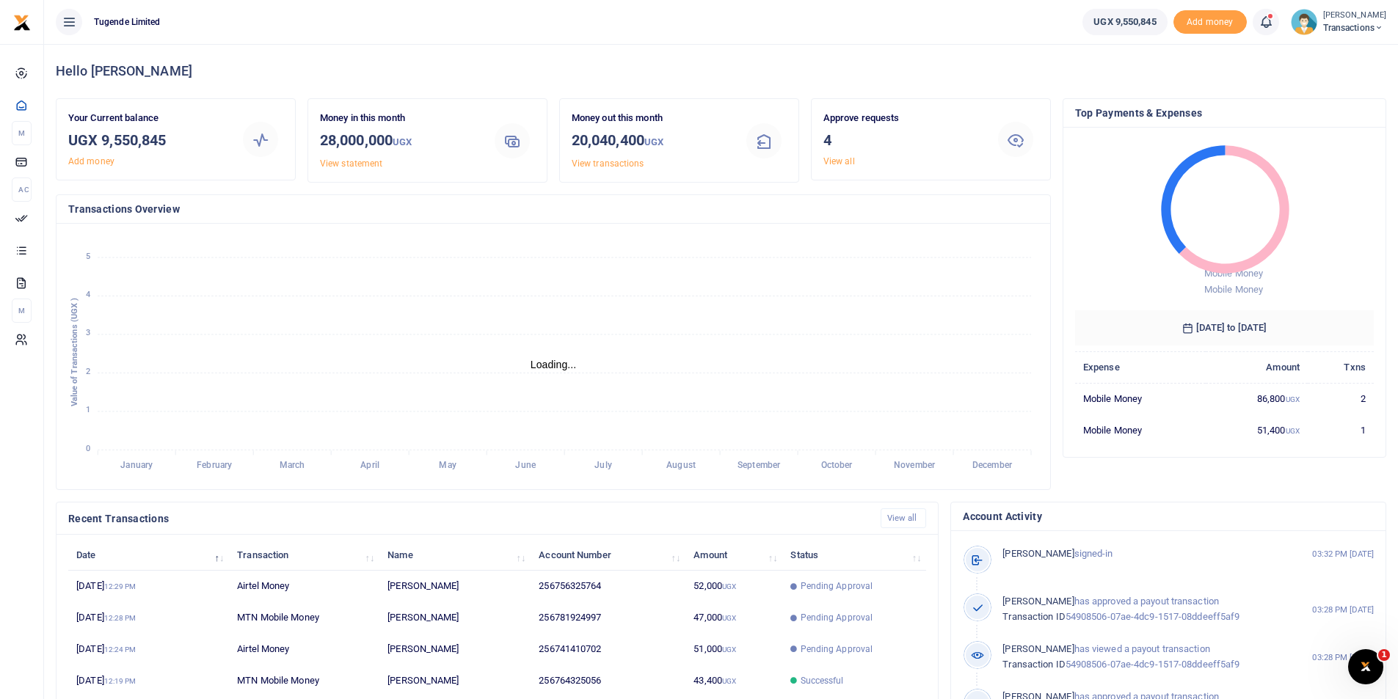
scroll to position [12, 12]
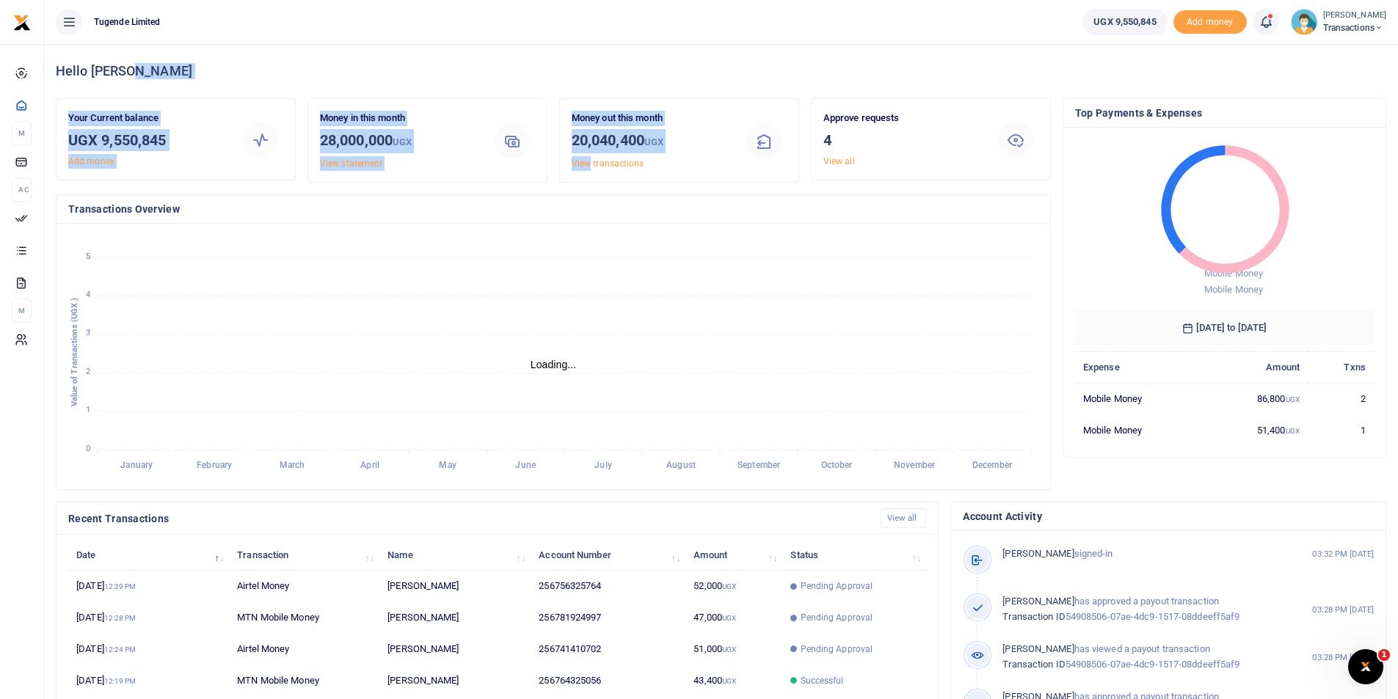
drag, startPoint x: 0, startPoint y: 0, endPoint x: 305, endPoint y: 49, distance: 308.5
click at [305, 49] on div "Hello Flavia Your Current balance UGX 9,550,845 Add money Money in this month 2…" at bounding box center [721, 441] width 1342 height 795
click at [204, 293] on icon "January January February February March March April April May May June June Jul…" at bounding box center [553, 357] width 970 height 242
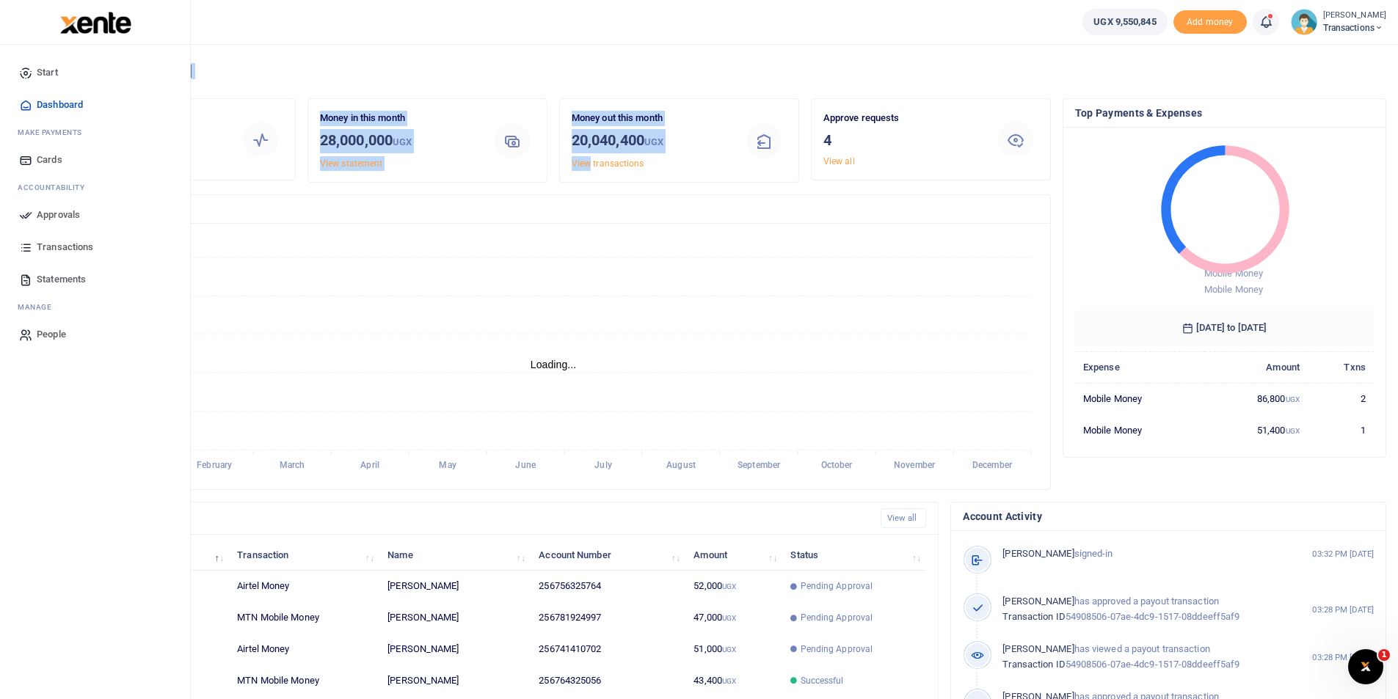
click at [24, 218] on icon at bounding box center [25, 214] width 13 height 13
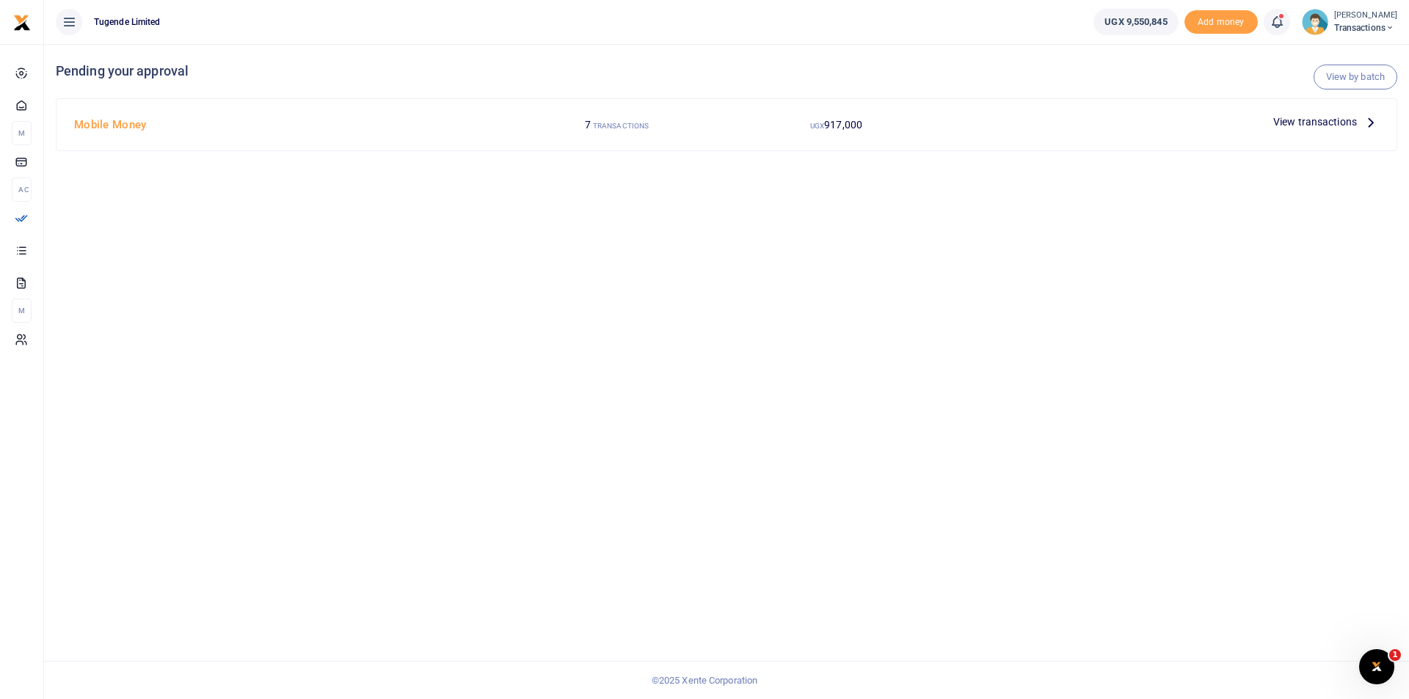
click at [1315, 113] on div "View transactions" at bounding box center [1326, 122] width 117 height 22
click at [1294, 124] on span "View transactions" at bounding box center [1315, 122] width 84 height 16
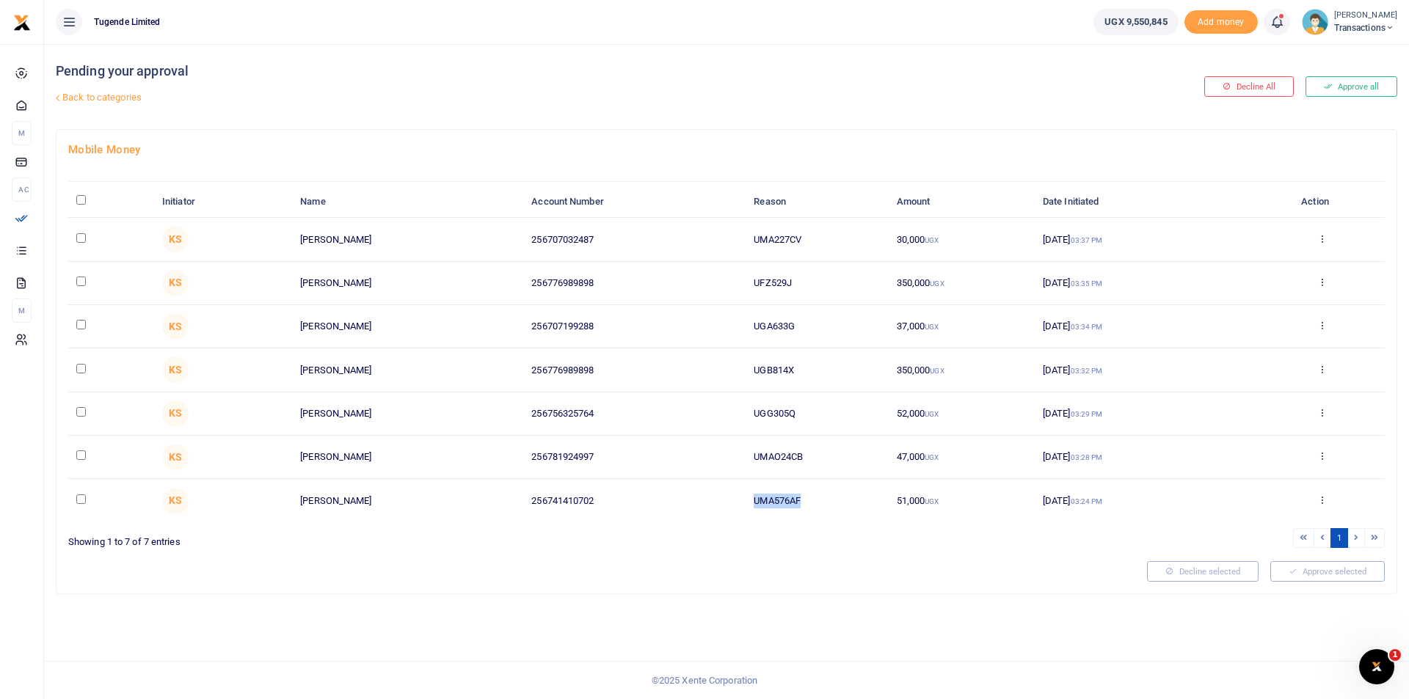
drag, startPoint x: 812, startPoint y: 498, endPoint x: 683, endPoint y: 495, distance: 128.5
click at [683, 495] on tr "KS Vicent Manzi 256741410702 UMA576AF 51,000 UGX 09 Sep 2025 03:24 PM Approve D…" at bounding box center [726, 500] width 1317 height 43
copy tr "UMA576AF"
drag, startPoint x: 809, startPoint y: 451, endPoint x: 735, endPoint y: 449, distance: 73.4
click at [735, 449] on tr "KS Francis Ndyahebwa 256781924997 UMAO24CB 47,000 UGX 09 Sep 2025 03:28 PM Appr…" at bounding box center [726, 457] width 1317 height 43
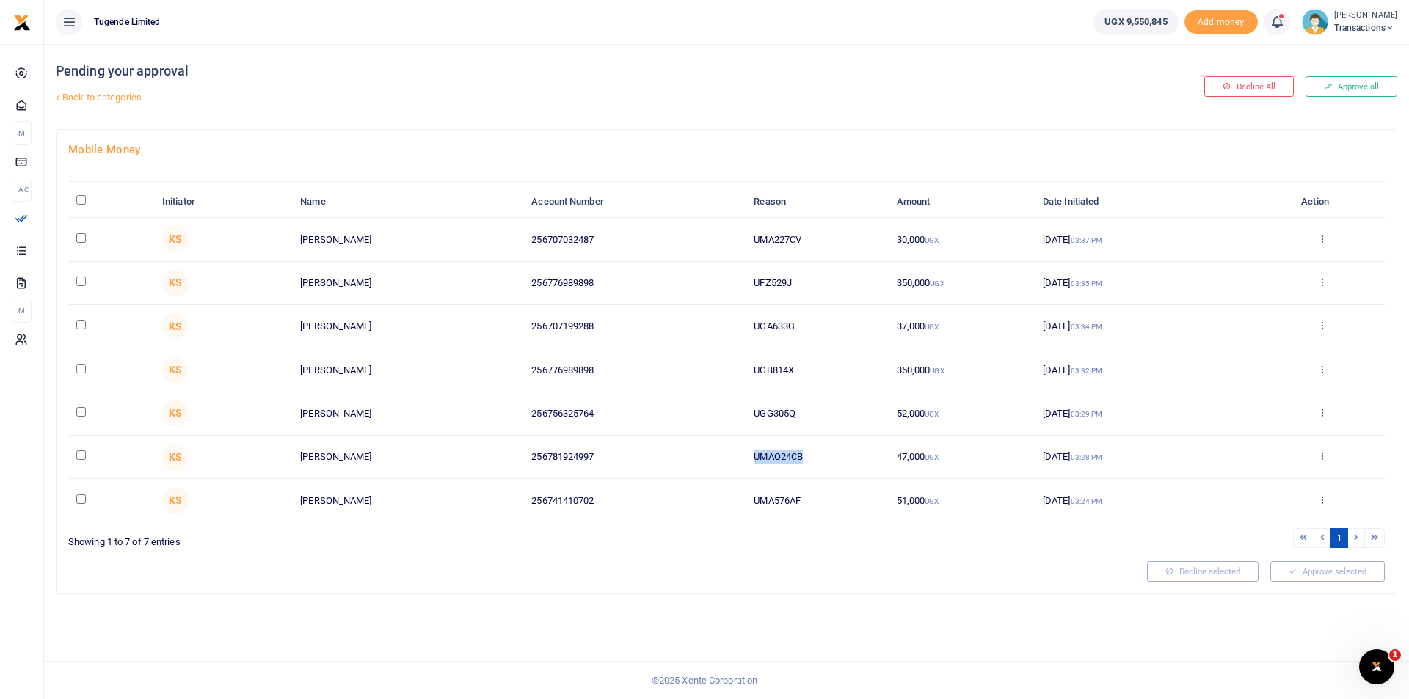
copy tr "UMAO24CB"
click at [708, 584] on div "Mobile Money Initiator Name Account Number Reason Amount Date Initiated Action …" at bounding box center [727, 362] width 1340 height 464
drag, startPoint x: 800, startPoint y: 415, endPoint x: 702, endPoint y: 410, distance: 98.4
click at [702, 410] on tr "KS Gilbert Tumusiime 256756325764 UGG305Q 52,000 UGX 09 Sep 2025 03:29 PM Appro…" at bounding box center [726, 414] width 1317 height 43
copy tr "UGG305Q"
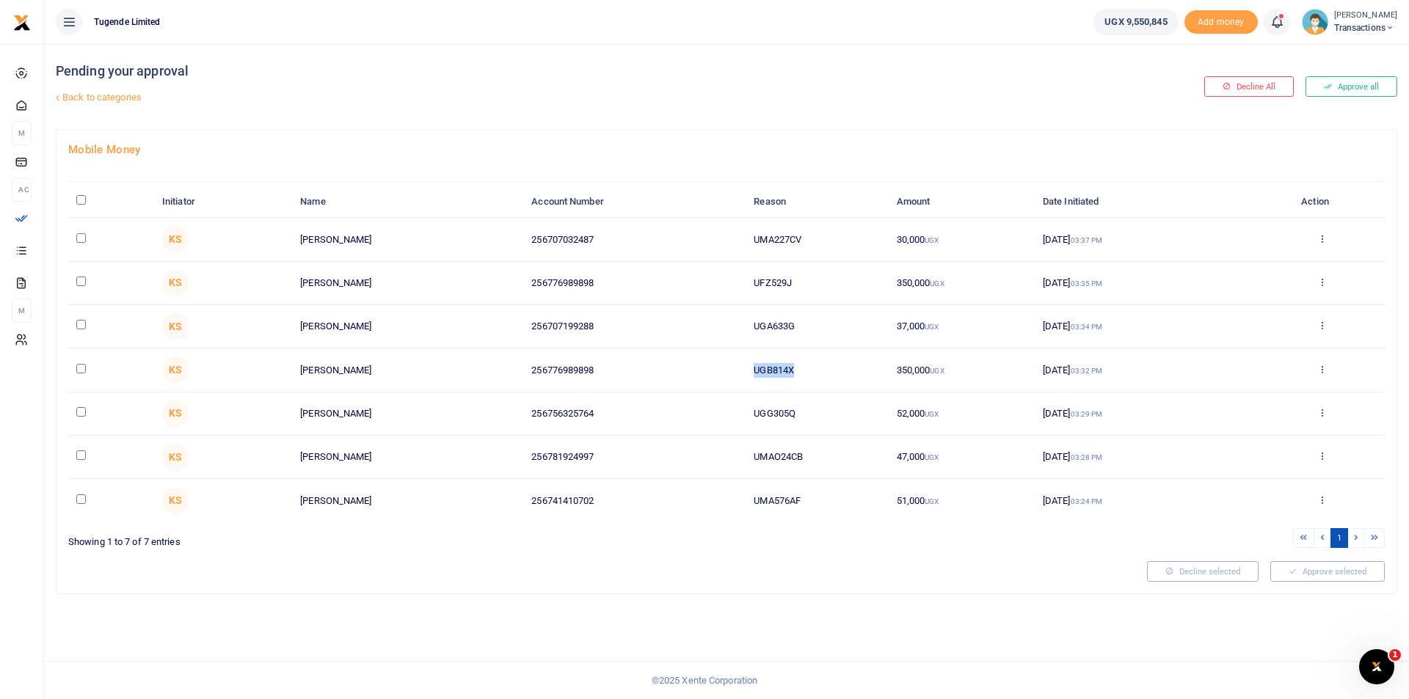
drag, startPoint x: 799, startPoint y: 373, endPoint x: 725, endPoint y: 368, distance: 73.5
click at [725, 368] on tr "KS Wilson Kamugisha 256776989898 UGB814X 350,000 UGX 09 Sep 2025 03:32 PM Appro…" at bounding box center [726, 370] width 1317 height 43
copy tr "UGB814X"
drag, startPoint x: 809, startPoint y: 321, endPoint x: 700, endPoint y: 318, distance: 108.7
click at [700, 318] on tr "KS Abubakar Mayungule 256707199288 UGA633G 37,000 UGX 09 Sep 2025 03:34 PM Appr…" at bounding box center [726, 326] width 1317 height 43
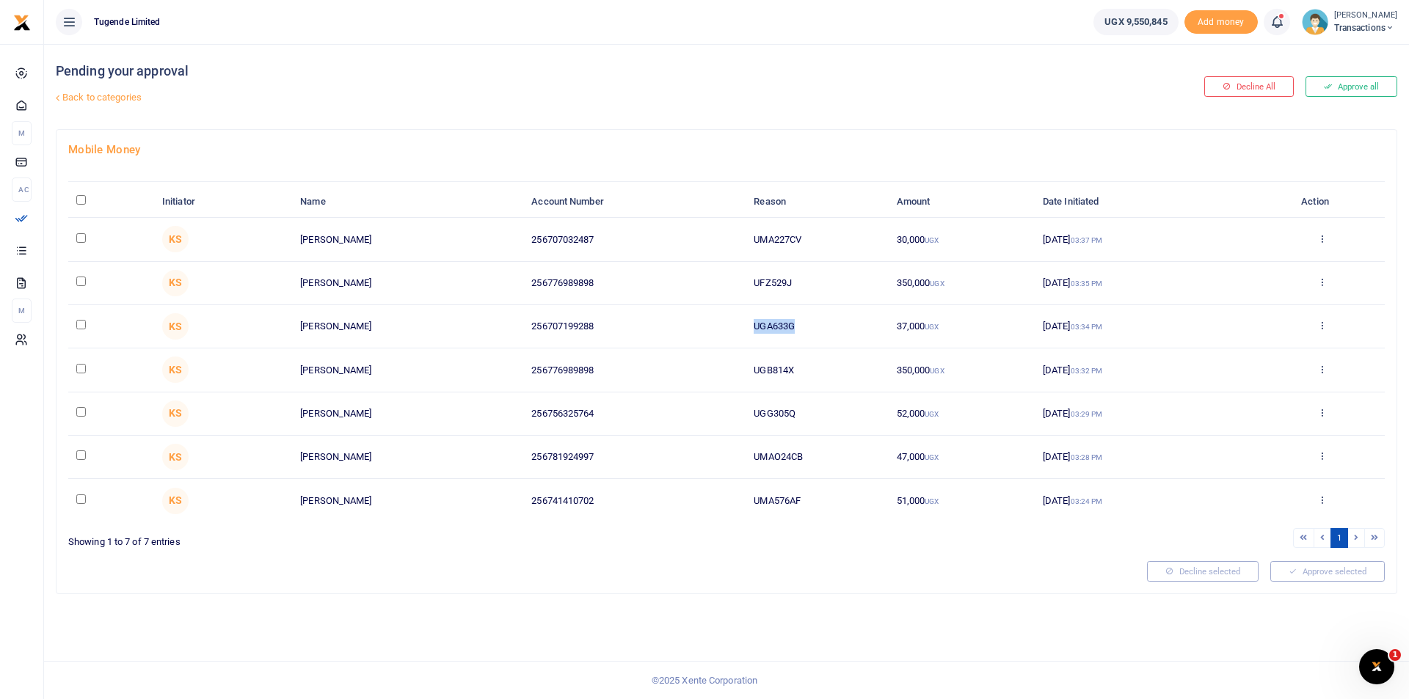
copy tr "UGA633G"
drag, startPoint x: 802, startPoint y: 283, endPoint x: 706, endPoint y: 274, distance: 96.5
click at [706, 274] on tr "KS Wilson Kamugisha 256776989898 UFZ529J 350,000 UGX 09 Sep 2025 03:35 PM Appro…" at bounding box center [726, 283] width 1317 height 43
copy tr "UFZ529J"
click at [821, 576] on div at bounding box center [601, 571] width 1079 height 21
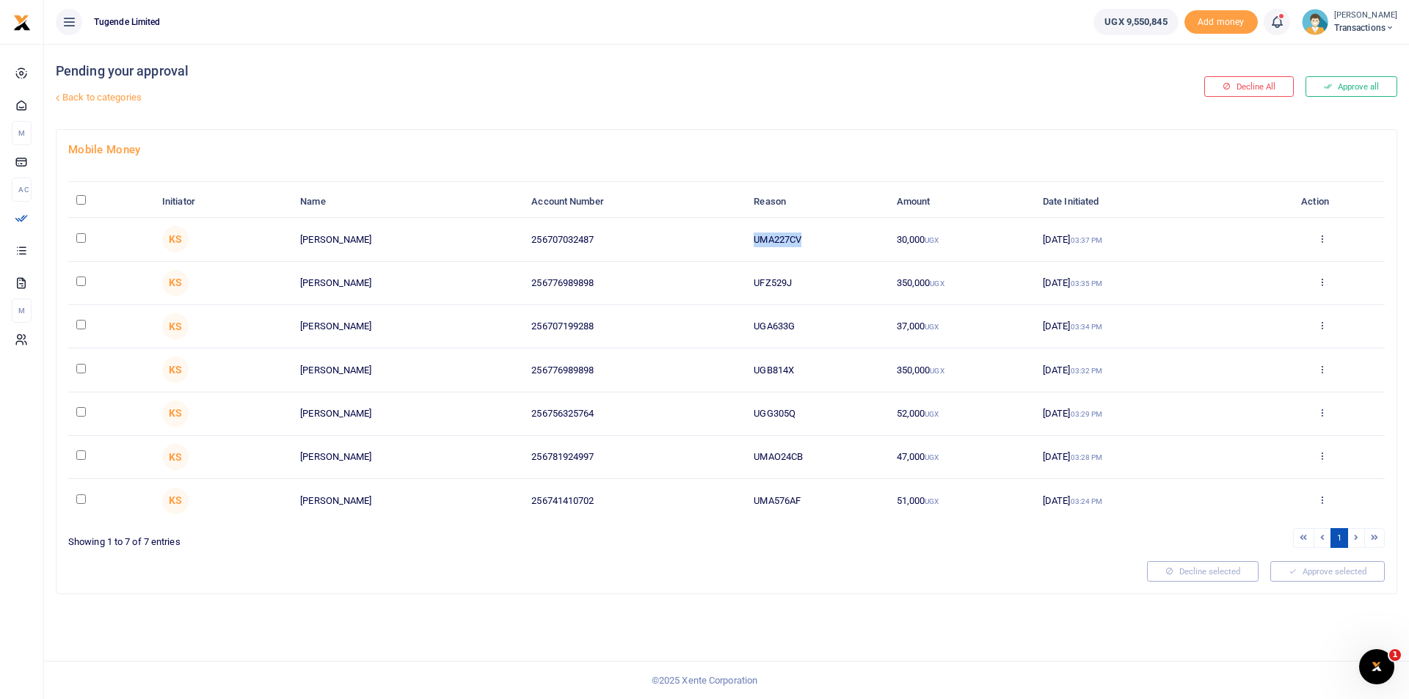
drag, startPoint x: 813, startPoint y: 234, endPoint x: 714, endPoint y: 236, distance: 99.1
click at [714, 236] on tr "KS Billy Mwase 256707032487 UMA227CV 30,000 UGX 09 Sep 2025 03:37 PM Approve De…" at bounding box center [726, 239] width 1317 height 43
copy tr "UMA227CV"
click at [618, 590] on div "Mobile Money Initiator Name Account Number Reason Amount Date Initiated Action …" at bounding box center [727, 362] width 1340 height 464
click at [76, 203] on input "\a \a : activate to sort column descending" at bounding box center [81, 200] width 10 height 10
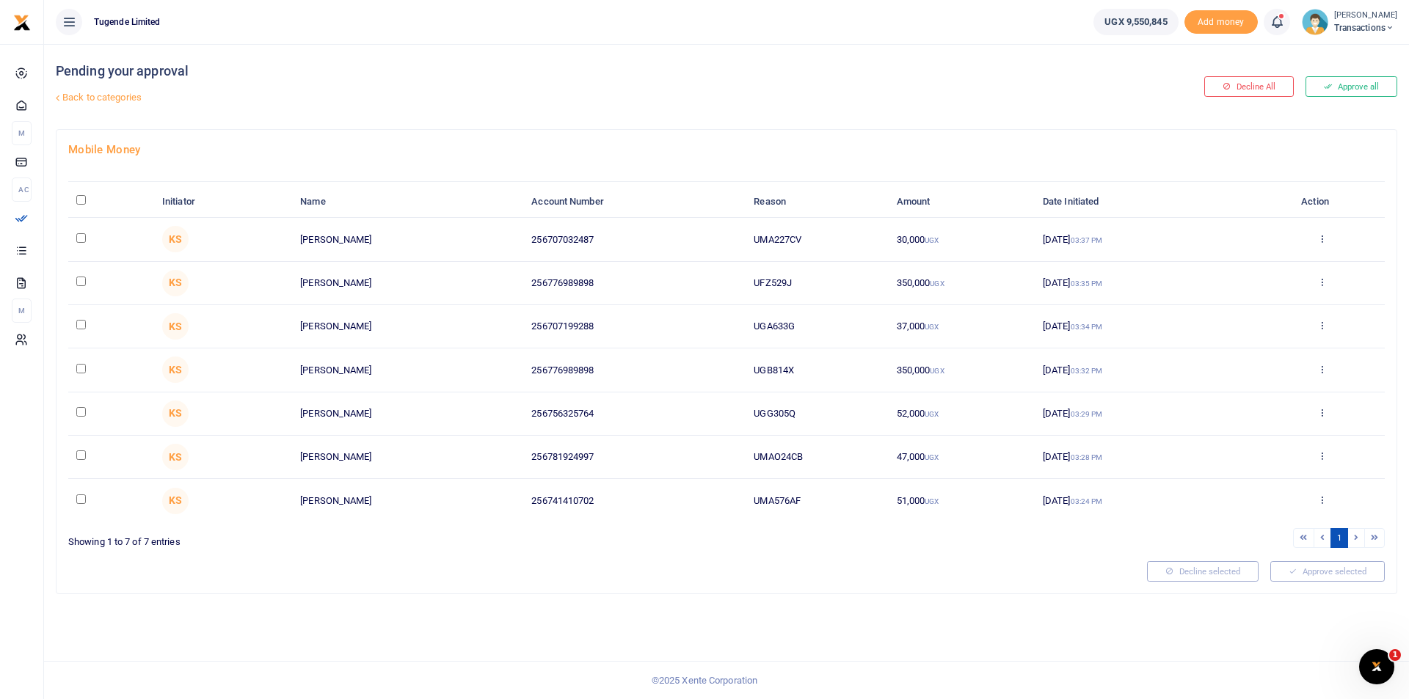
checkbox input "true"
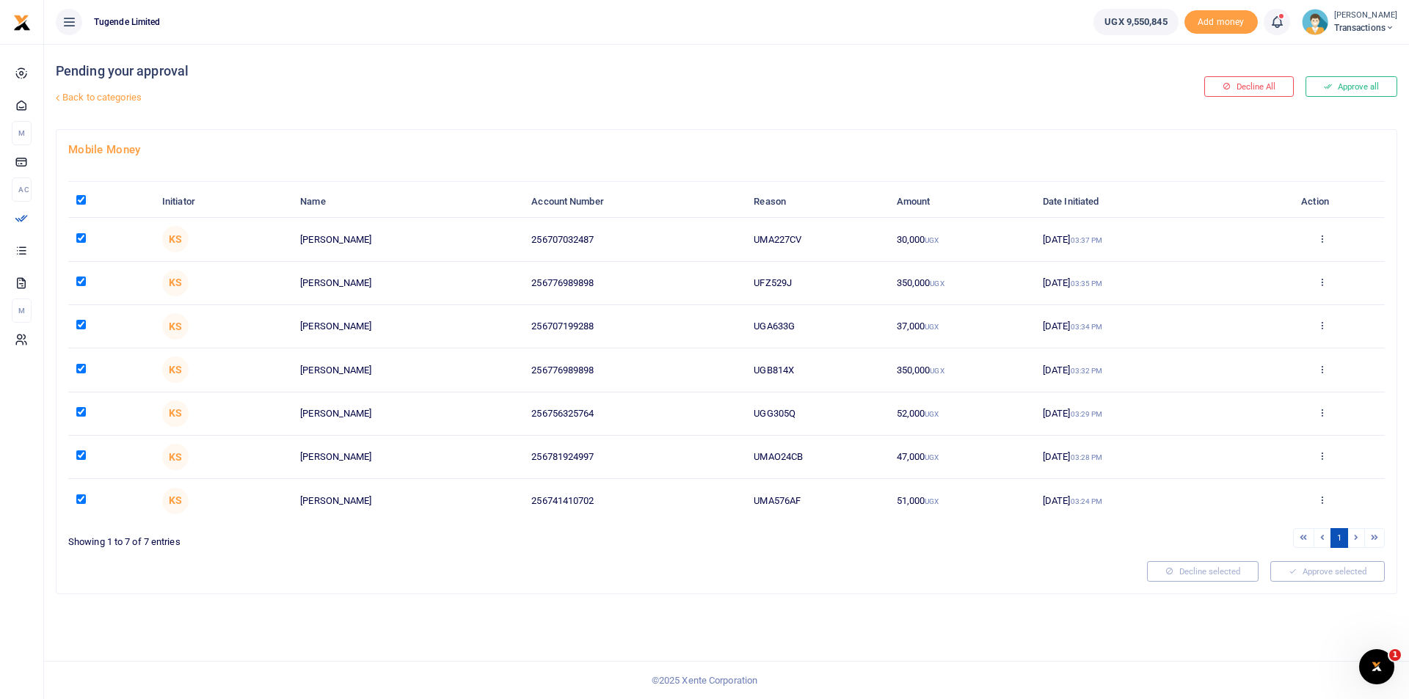
checkbox input "true"
click at [1320, 568] on button "Approve selected (7)" at bounding box center [1322, 571] width 125 height 21
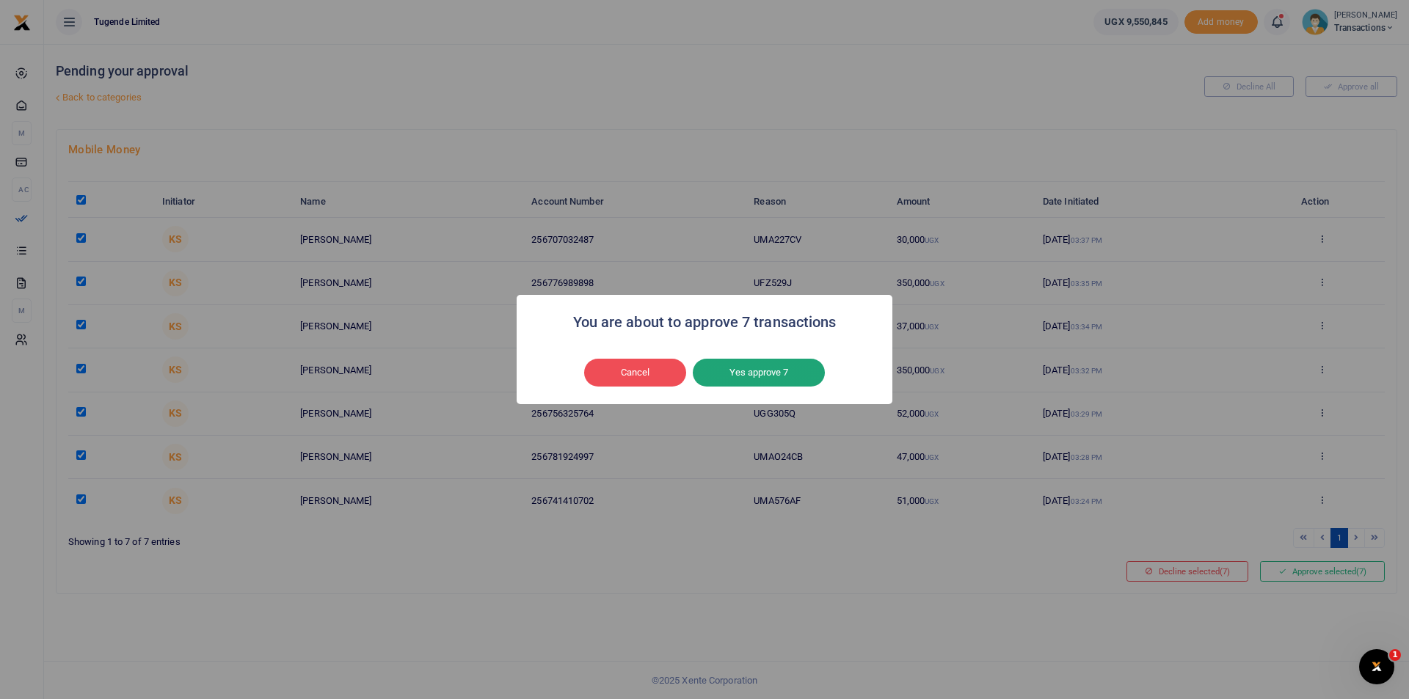
click at [736, 375] on button "Yes approve 7" at bounding box center [759, 373] width 132 height 28
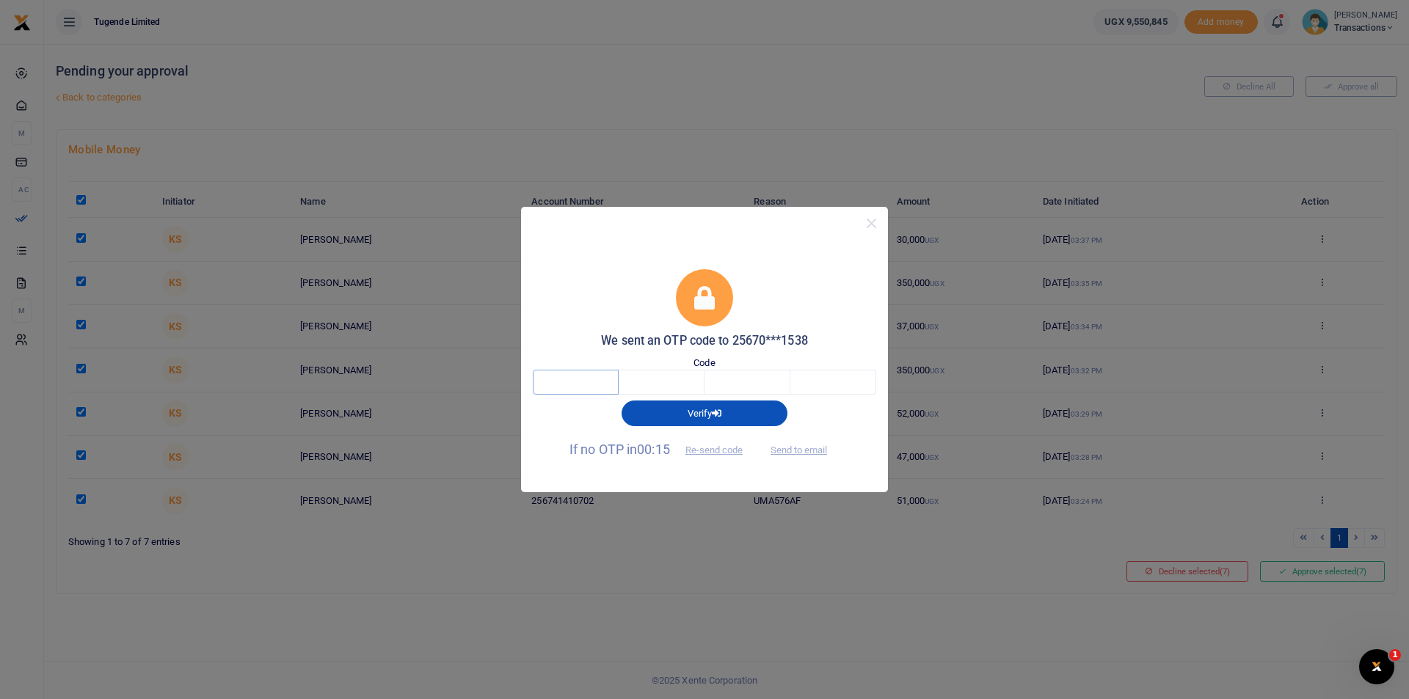
click at [564, 385] on input "text" at bounding box center [576, 382] width 86 height 25
type input "1"
type input "6"
type input "7"
type input "9"
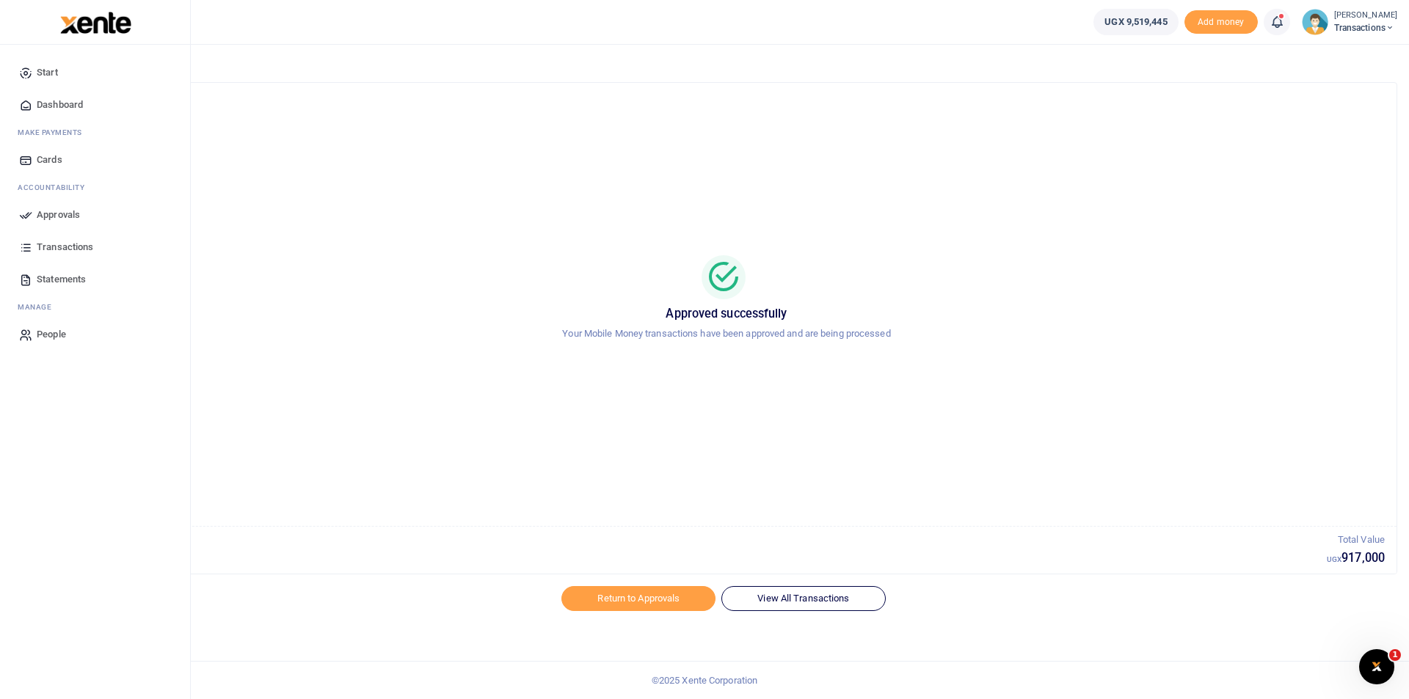
click at [29, 213] on icon at bounding box center [25, 214] width 13 height 13
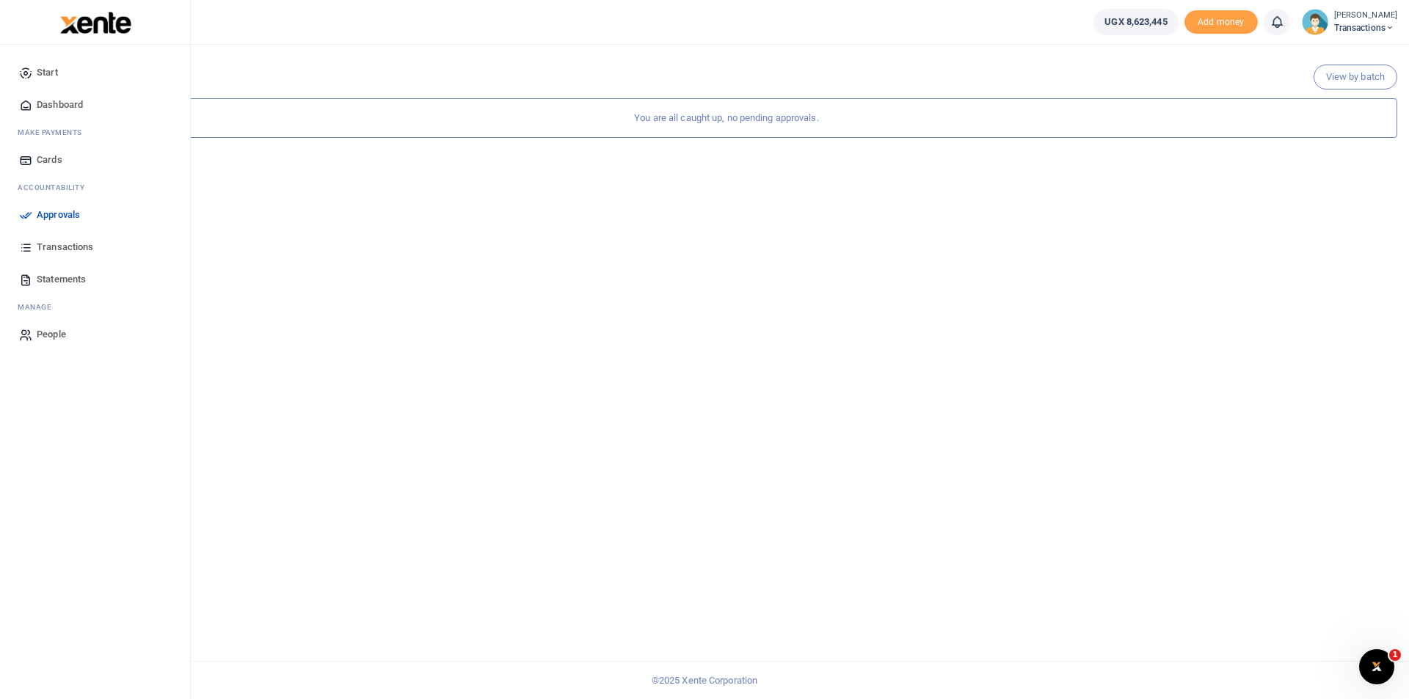
click at [21, 212] on icon at bounding box center [25, 214] width 13 height 13
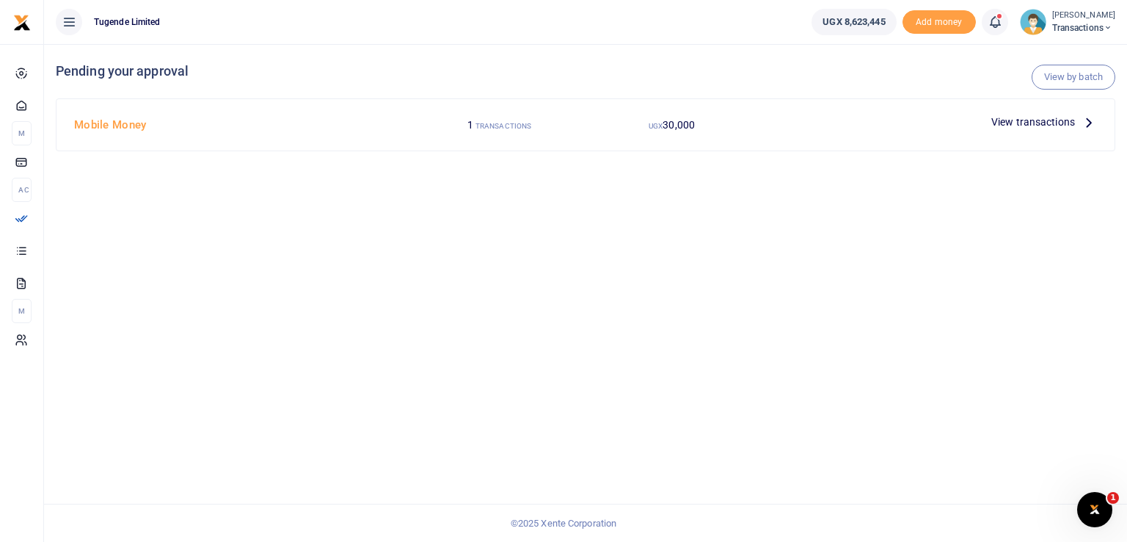
click at [343, 293] on div "View by batch Pending your approval Mobile Money 1 TRANSACTIONS UGX 30,000 View…" at bounding box center [585, 293] width 1083 height 498
click at [1006, 123] on span "View transactions" at bounding box center [1034, 122] width 84 height 16
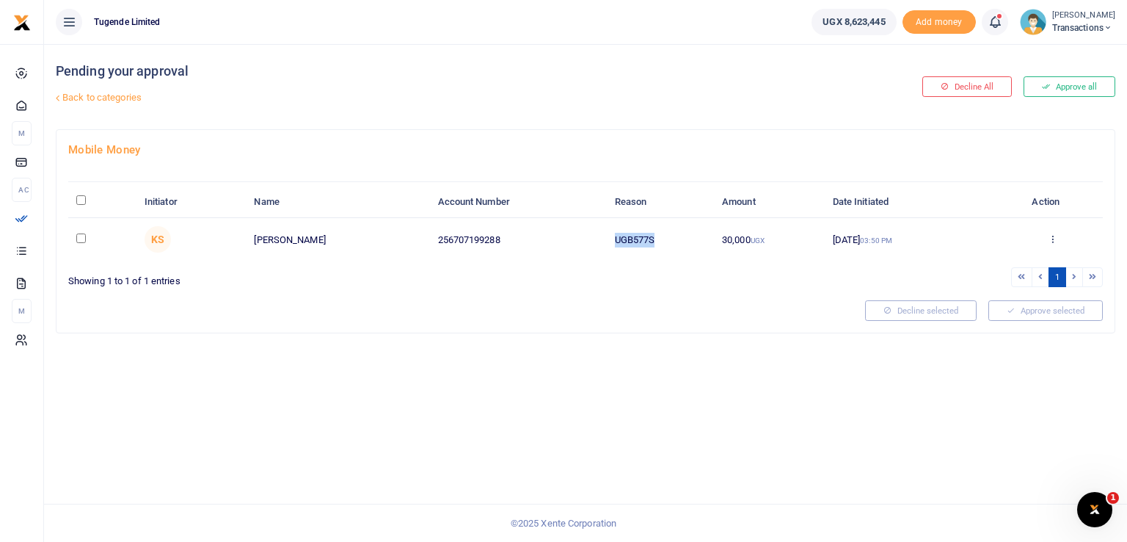
drag, startPoint x: 661, startPoint y: 236, endPoint x: 529, endPoint y: 236, distance: 131.4
click at [529, 236] on tr "KS Abubakar Mayungule 256707199288 UGB577S 30,000 UGX 09 Sep 2025 03:50 PM Appr…" at bounding box center [585, 239] width 1035 height 43
copy tr "UGB577S"
click at [614, 316] on div at bounding box center [460, 310] width 797 height 21
click at [82, 235] on input "checkbox" at bounding box center [81, 238] width 10 height 10
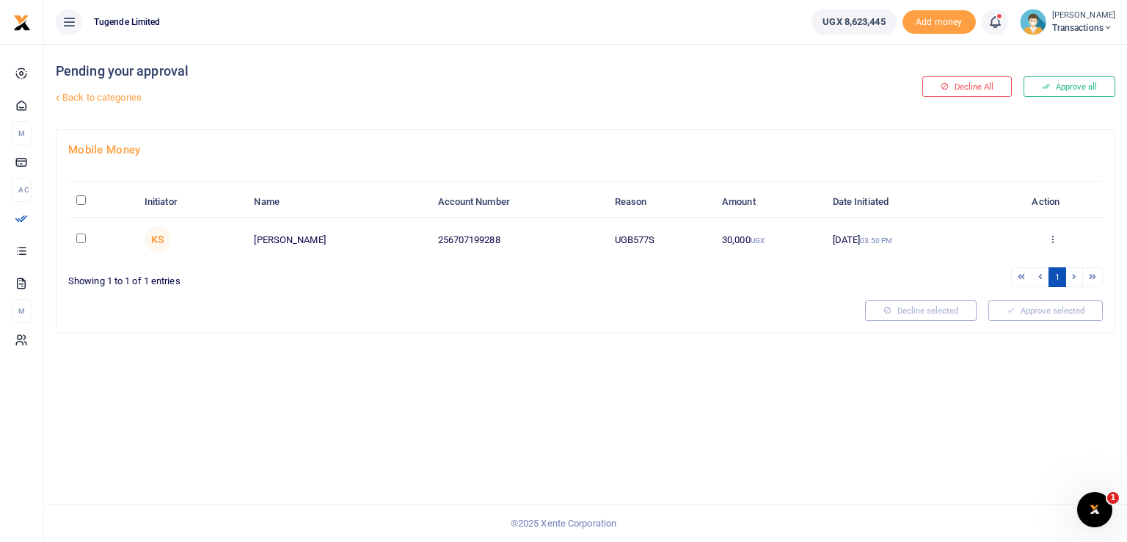
checkbox input "true"
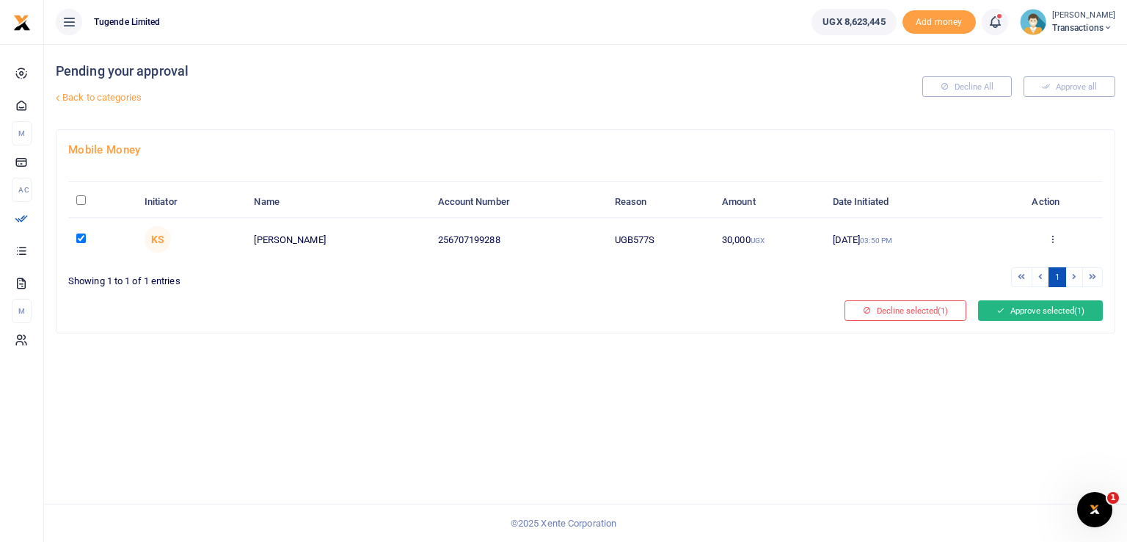
click at [1044, 312] on button "Approve selected (1)" at bounding box center [1040, 310] width 125 height 21
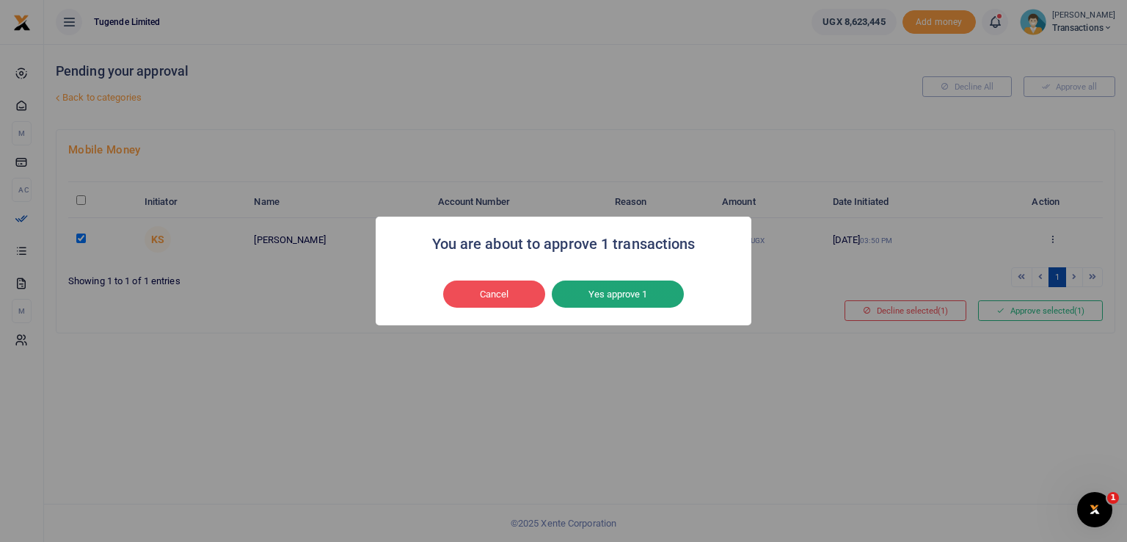
click at [649, 301] on button "Yes approve 1" at bounding box center [618, 294] width 132 height 28
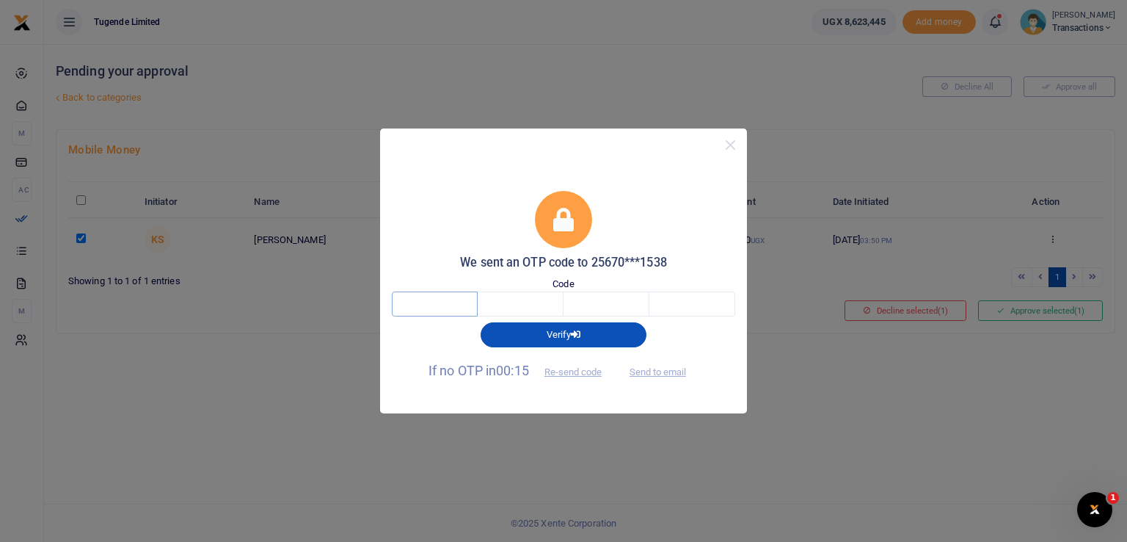
click at [448, 300] on input "text" at bounding box center [435, 303] width 86 height 25
type input "1"
type input "4"
type input "9"
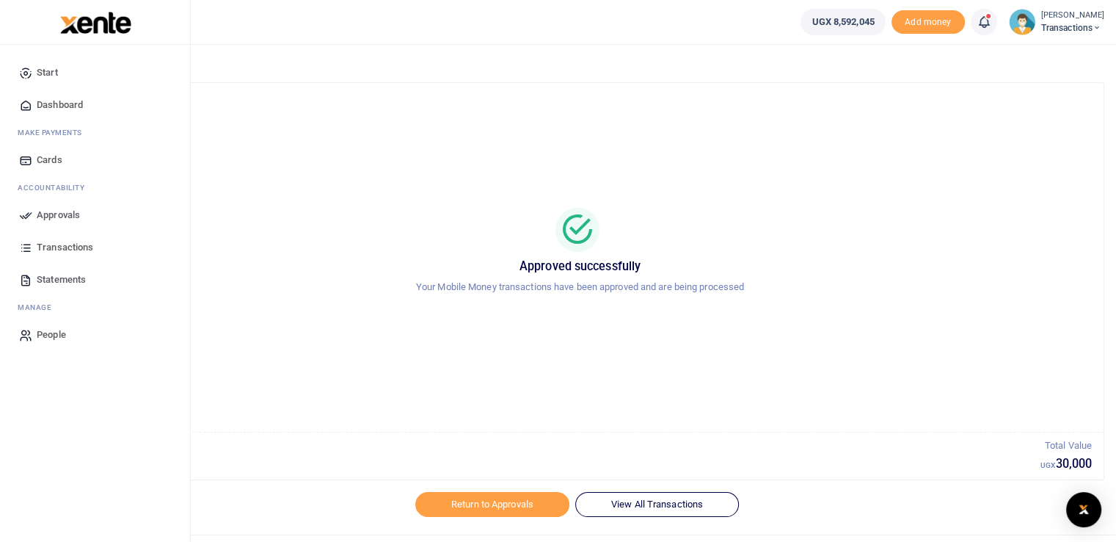
click at [32, 215] on link "Approvals" at bounding box center [95, 215] width 167 height 32
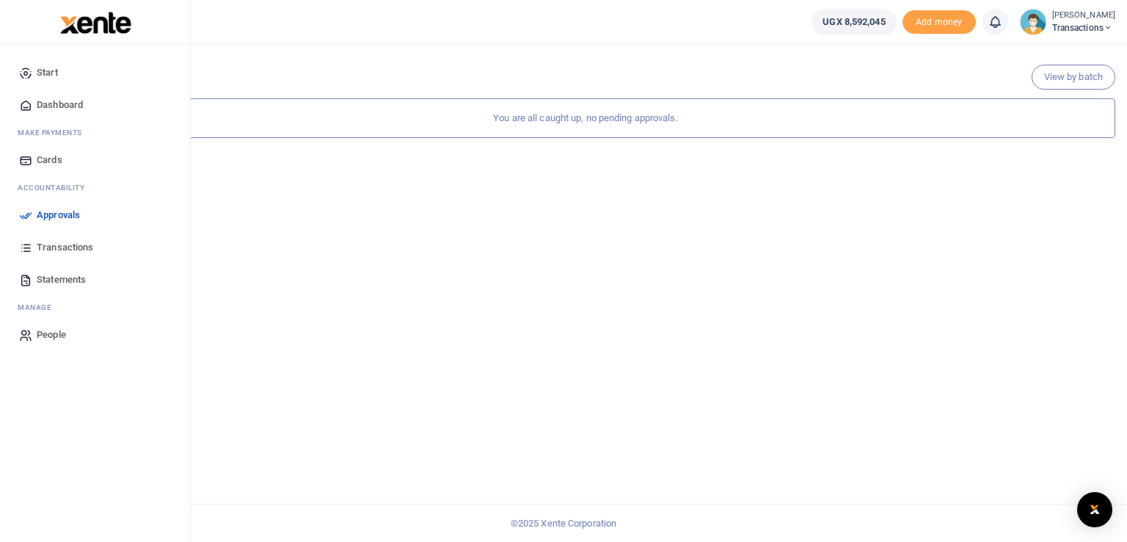
click at [22, 217] on icon at bounding box center [25, 214] width 13 height 13
